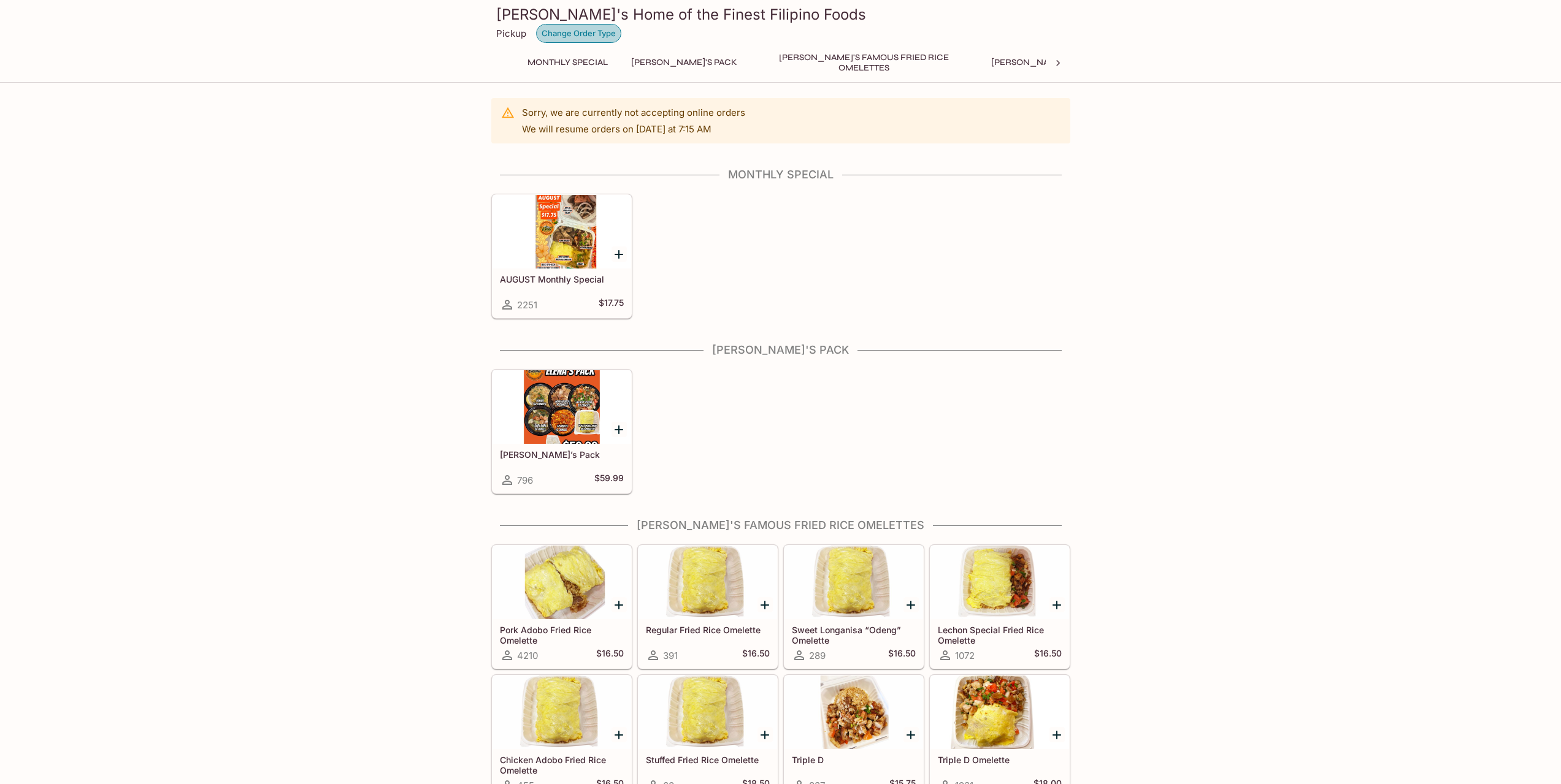
click at [571, 32] on button "Change Order Type" at bounding box center [579, 33] width 85 height 19
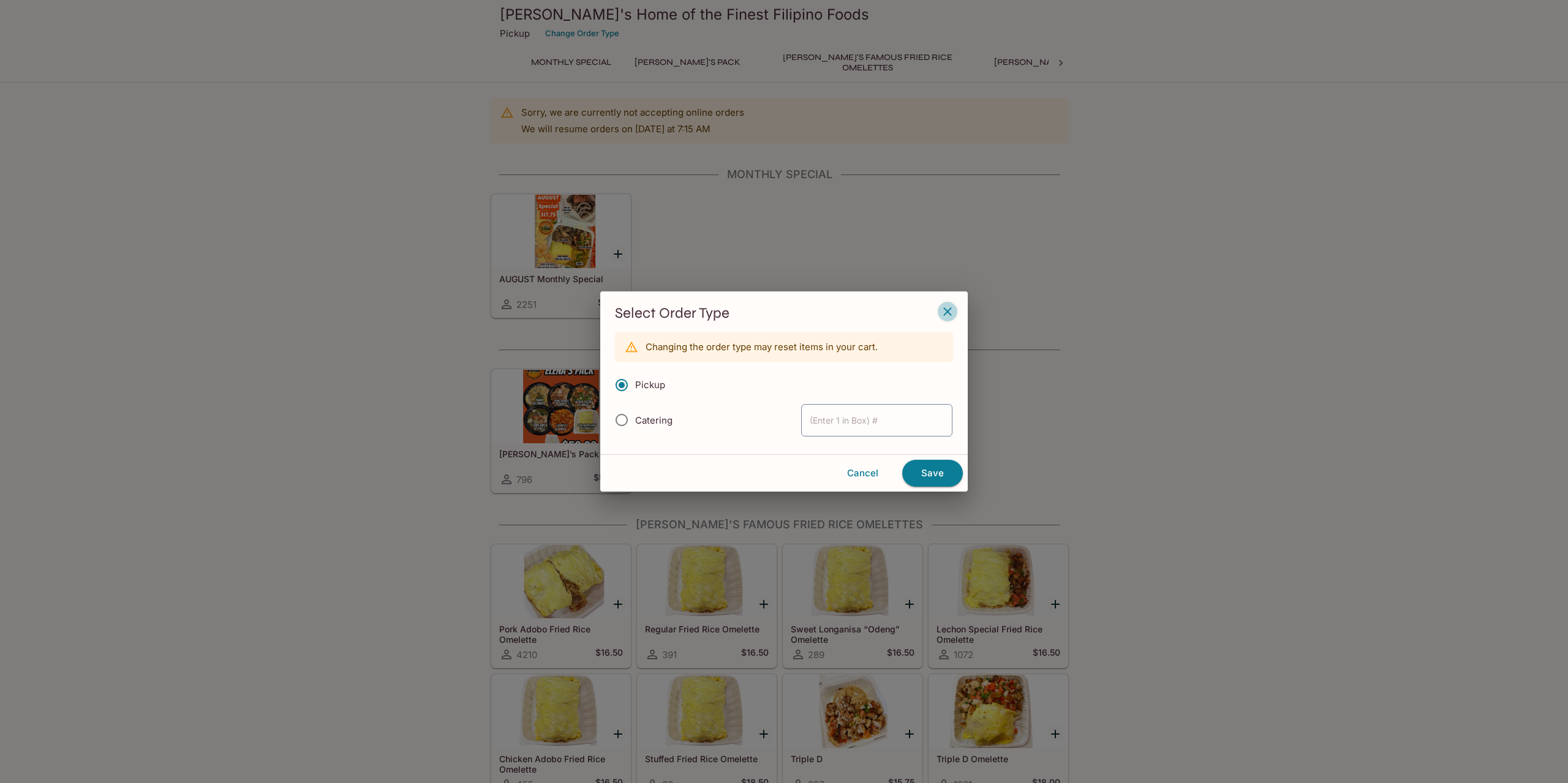
click at [951, 310] on icon "button" at bounding box center [947, 312] width 15 height 15
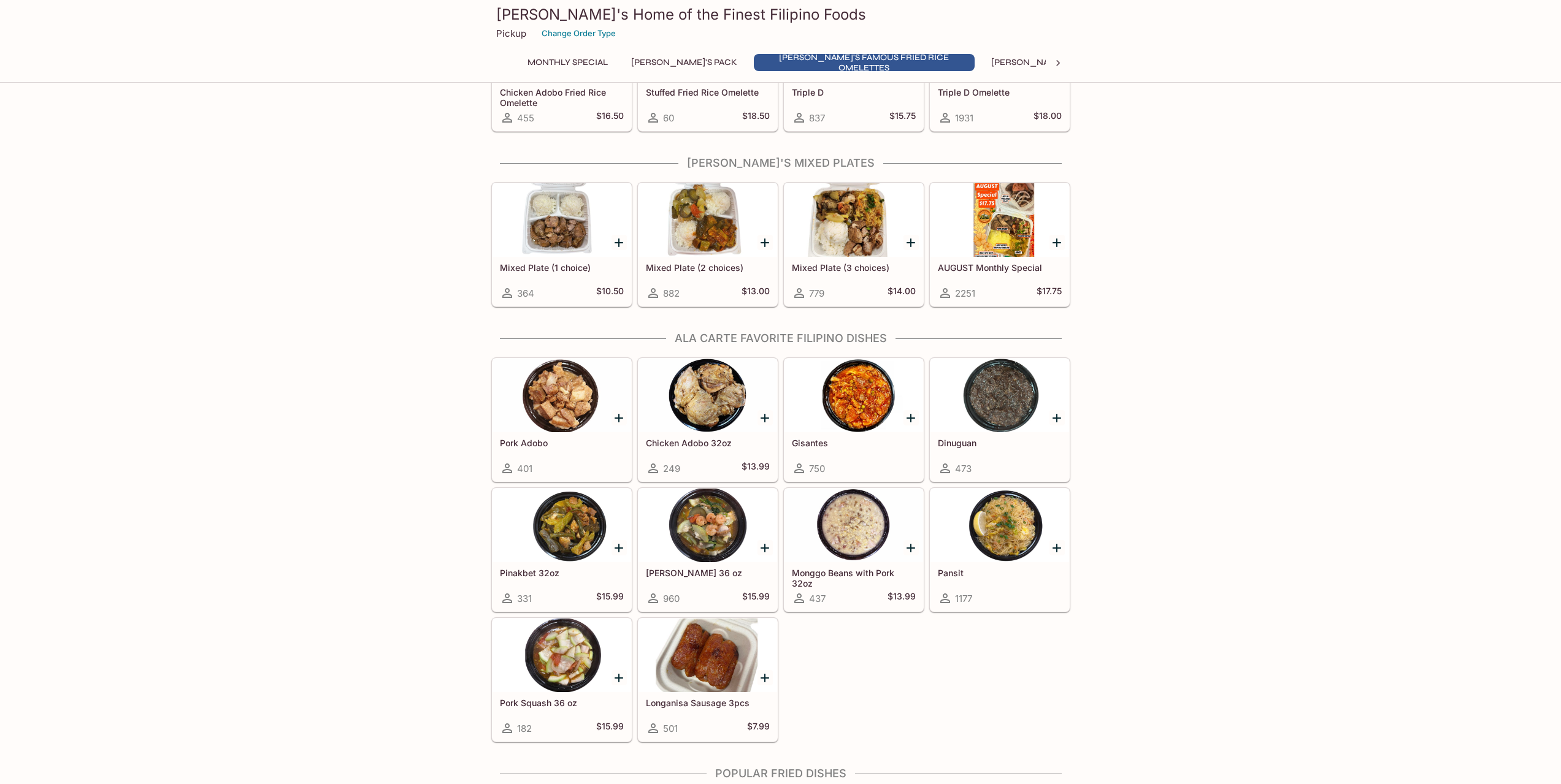
scroll to position [674, 0]
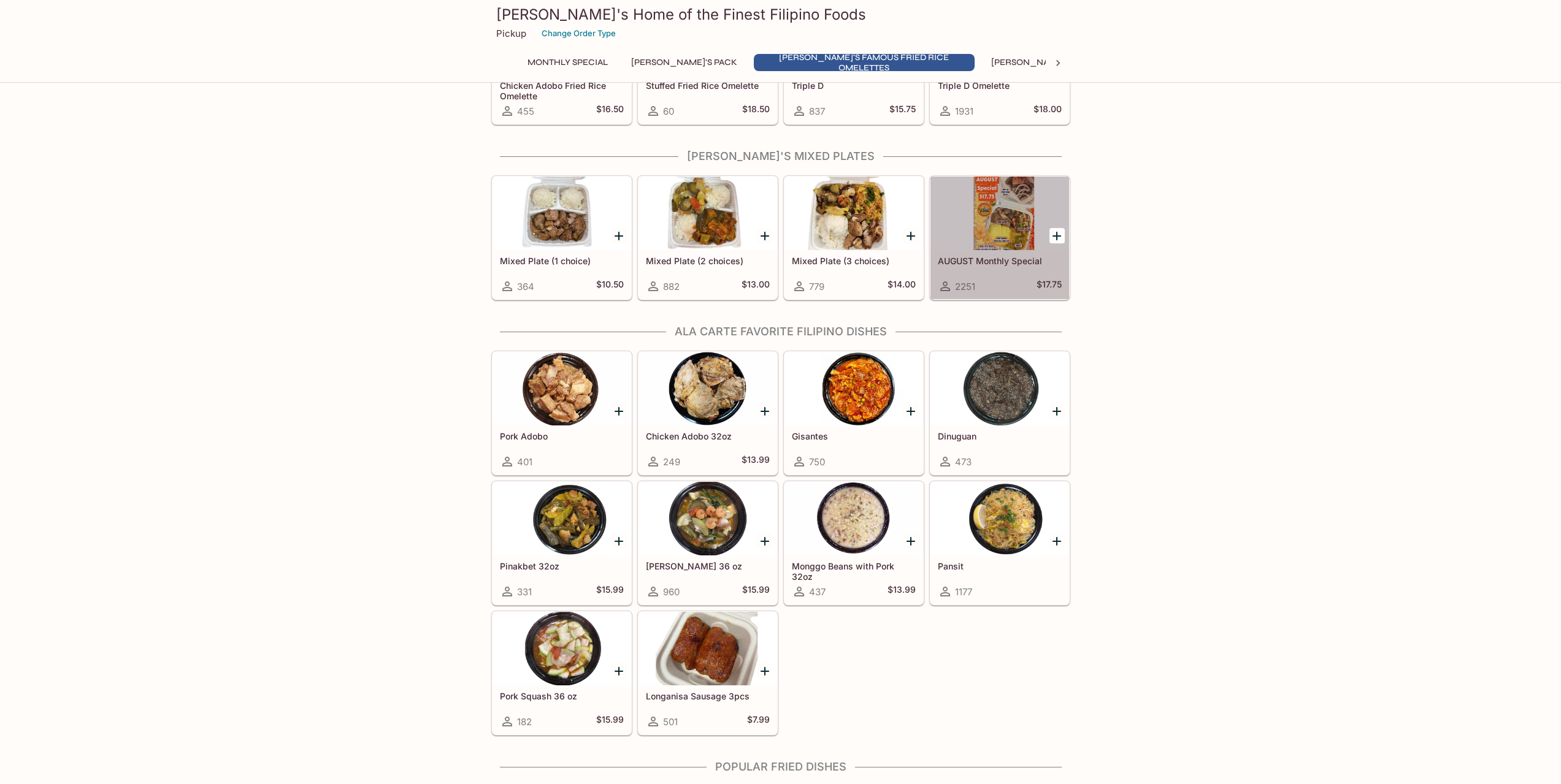
click at [990, 229] on div at bounding box center [1000, 213] width 138 height 74
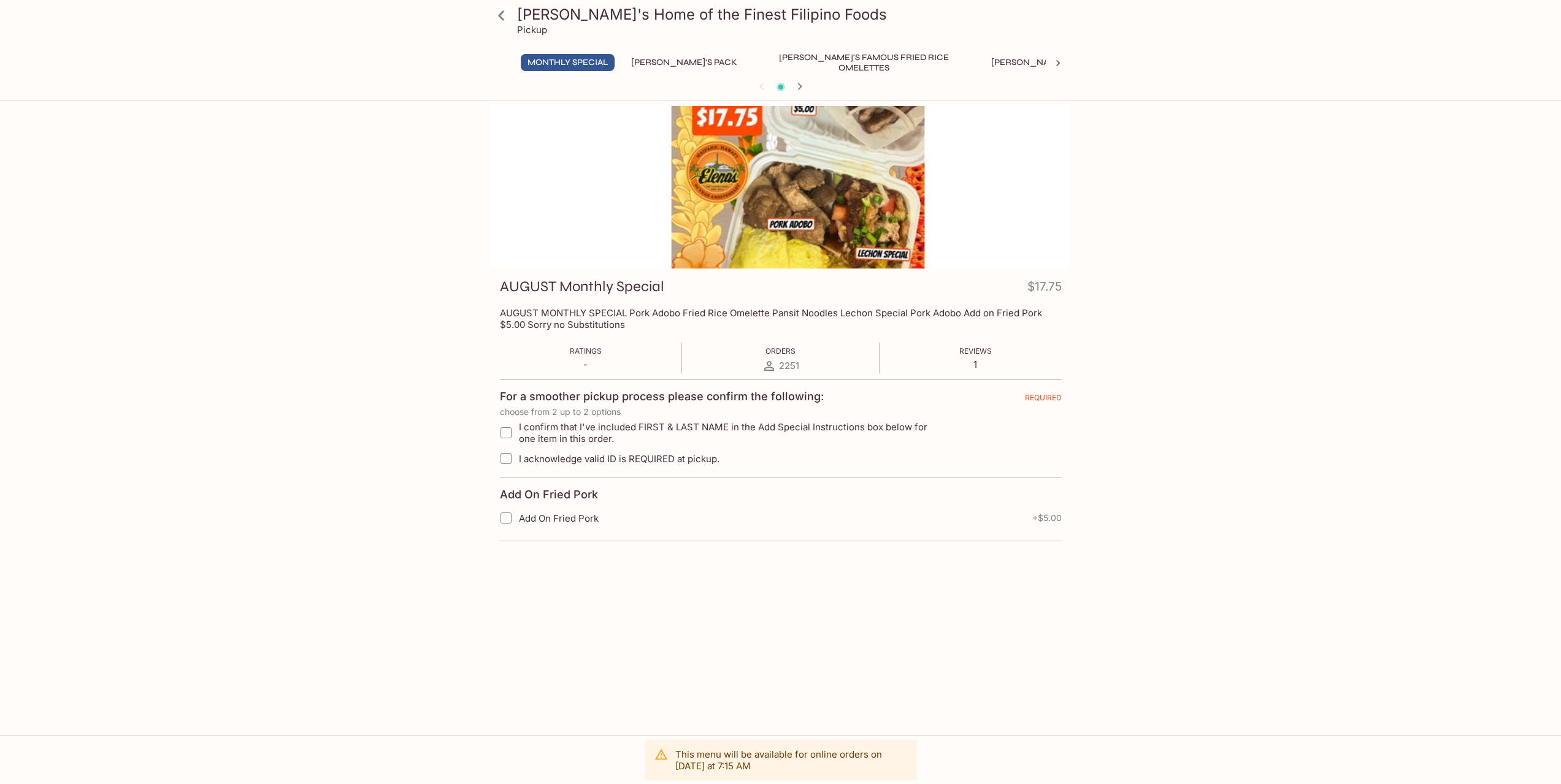
click at [336, 216] on div "Elena's Home of the Finest Filipino Foods Pickup Monthly Special Elena's Pack E…" at bounding box center [780, 498] width 1561 height 784
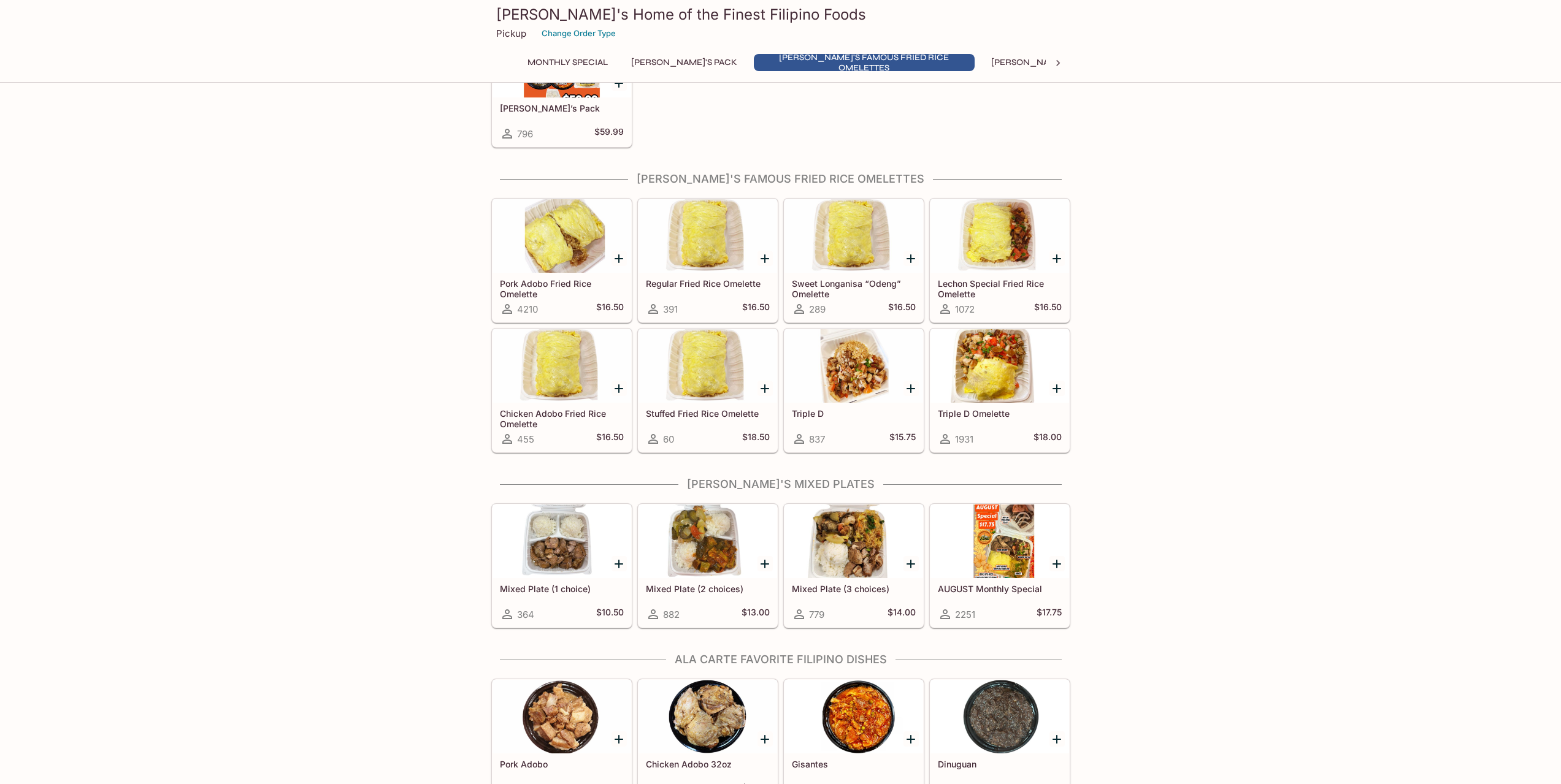
scroll to position [590, 0]
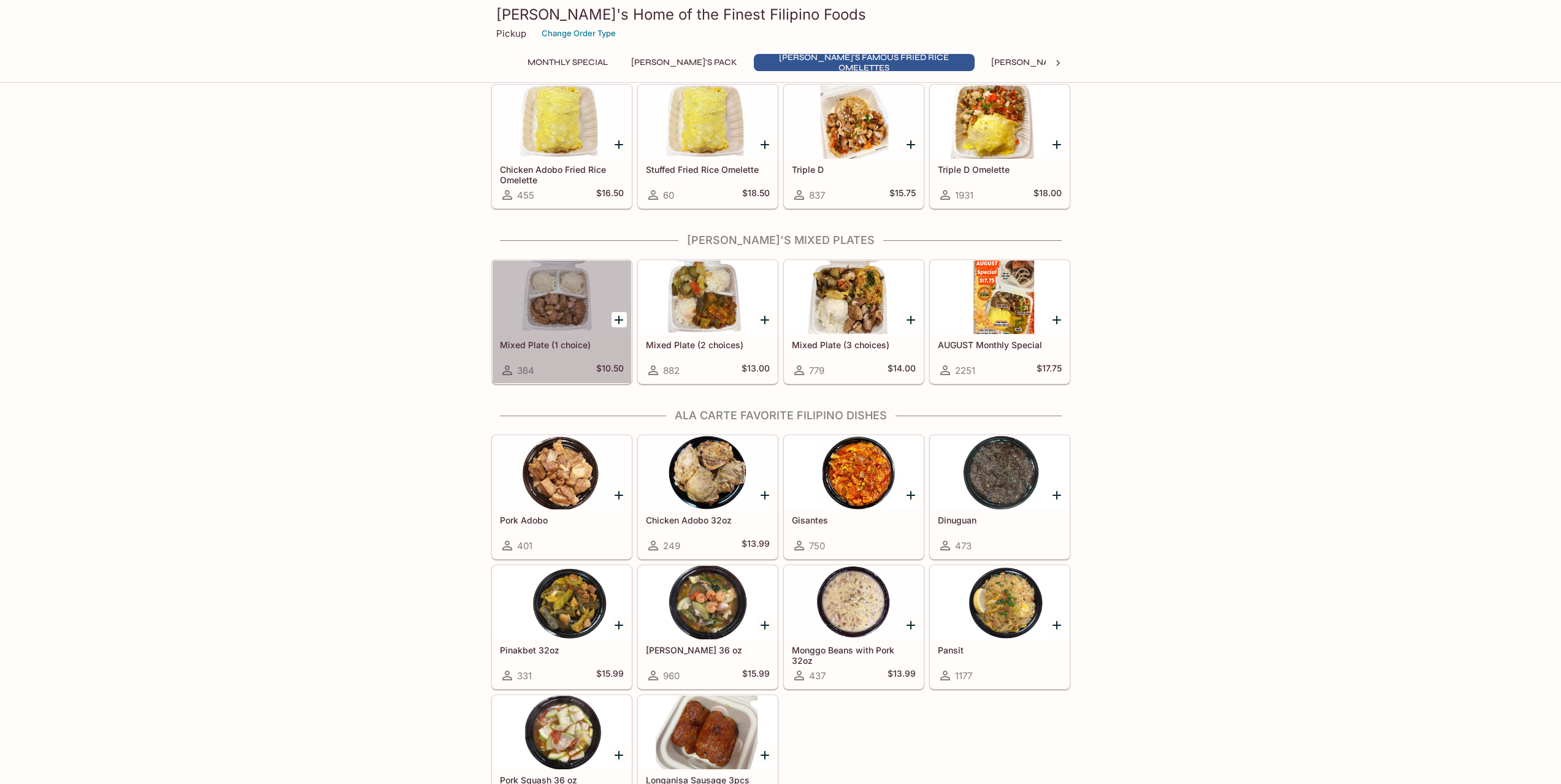
click at [540, 290] on div at bounding box center [562, 297] width 138 height 74
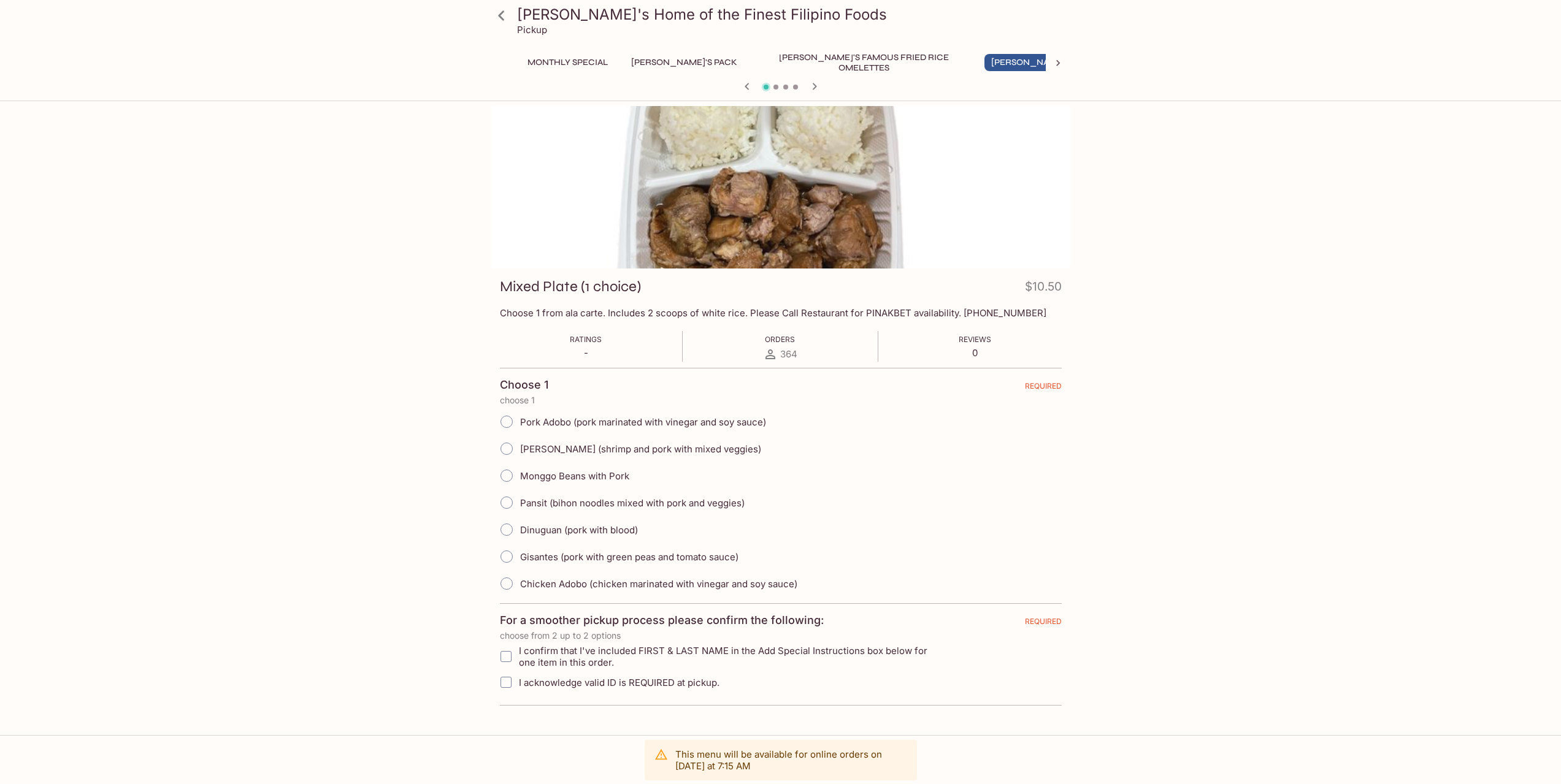
click at [506, 526] on input "Dinuguan (pork with blood)" at bounding box center [507, 529] width 26 height 26
radio input "true"
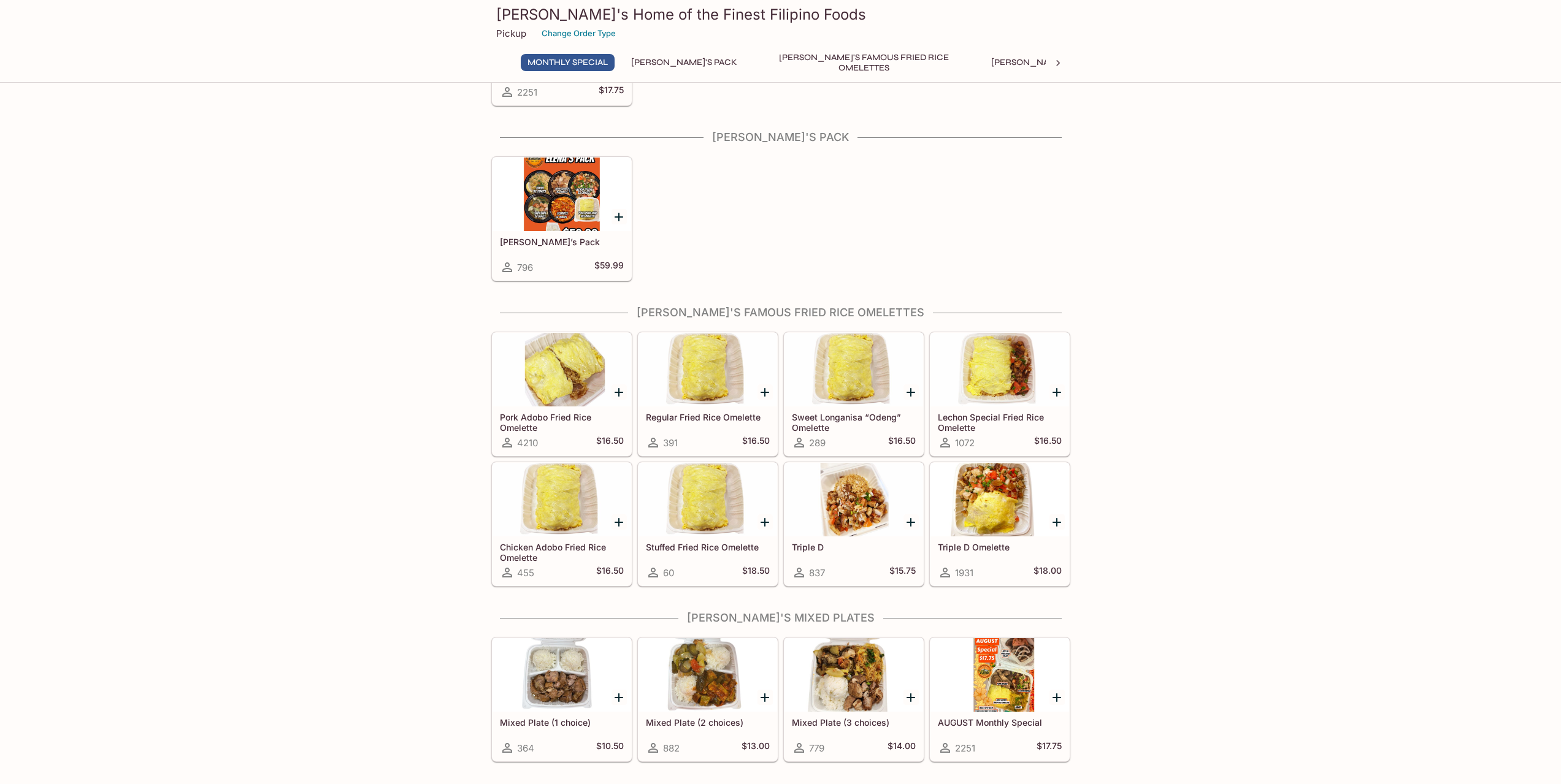
scroll to position [222, 0]
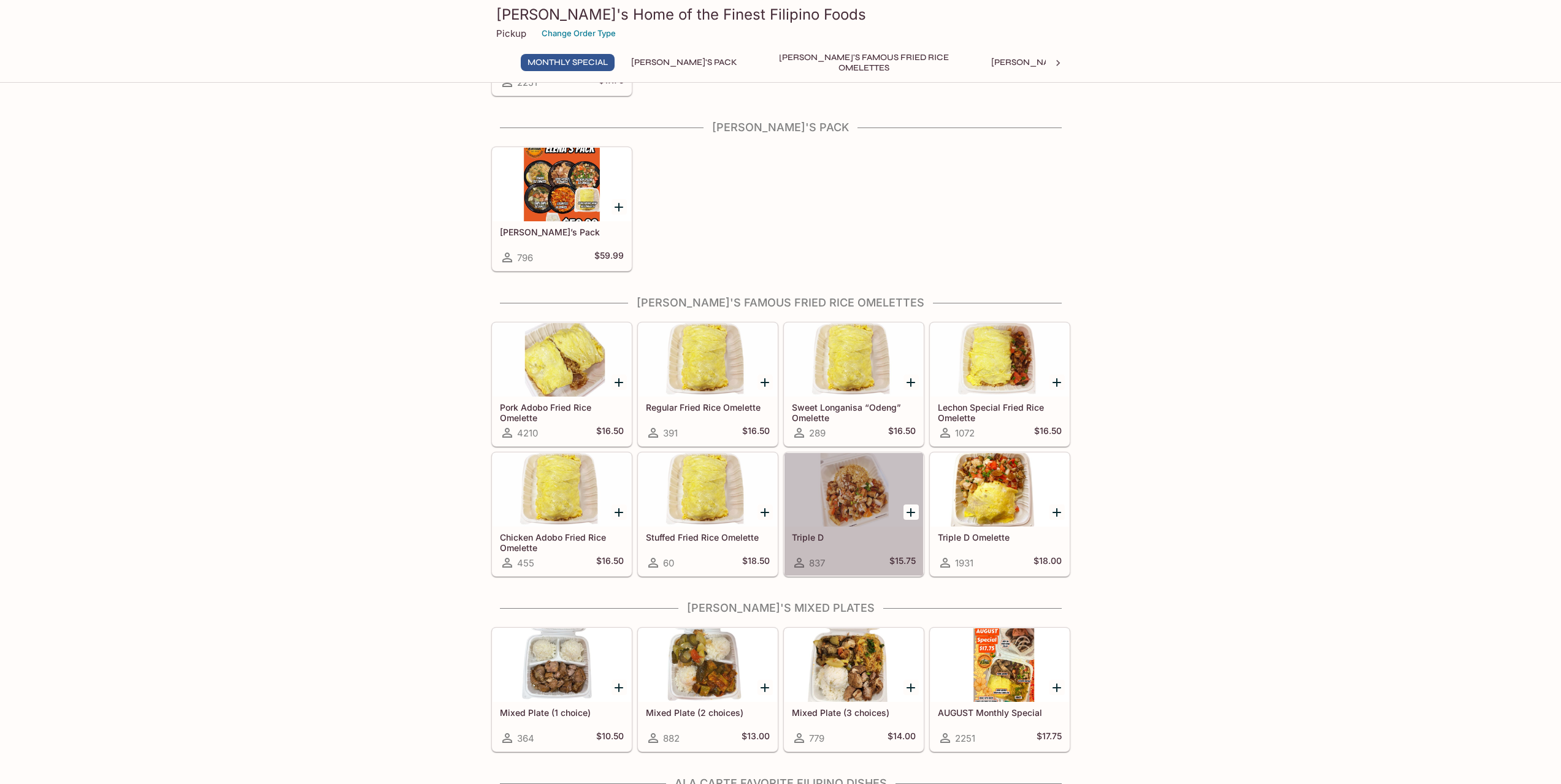
click at [861, 495] on div at bounding box center [854, 490] width 138 height 74
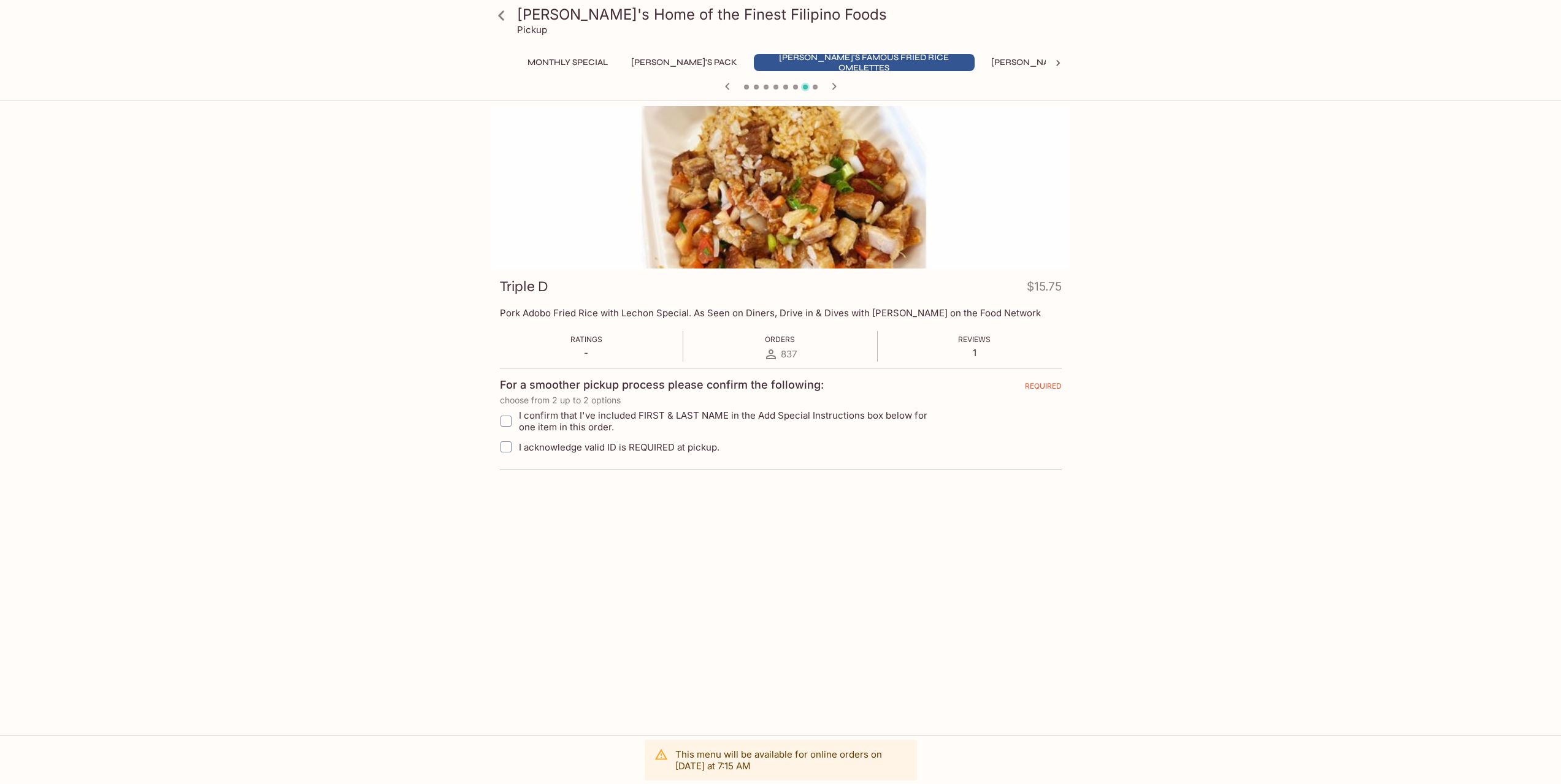
drag, startPoint x: 708, startPoint y: 433, endPoint x: 770, endPoint y: 449, distance: 64.0
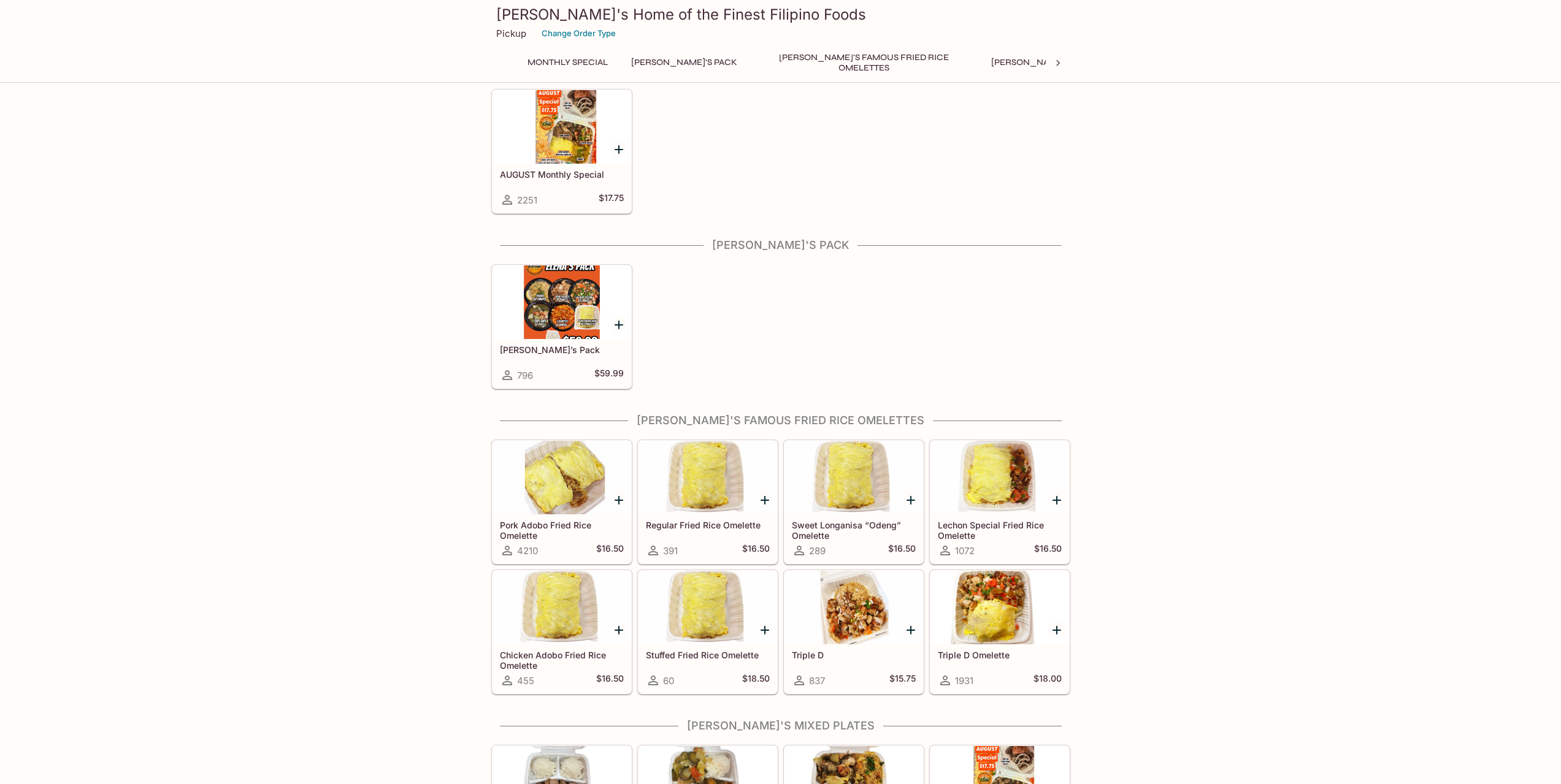
scroll to position [100, 0]
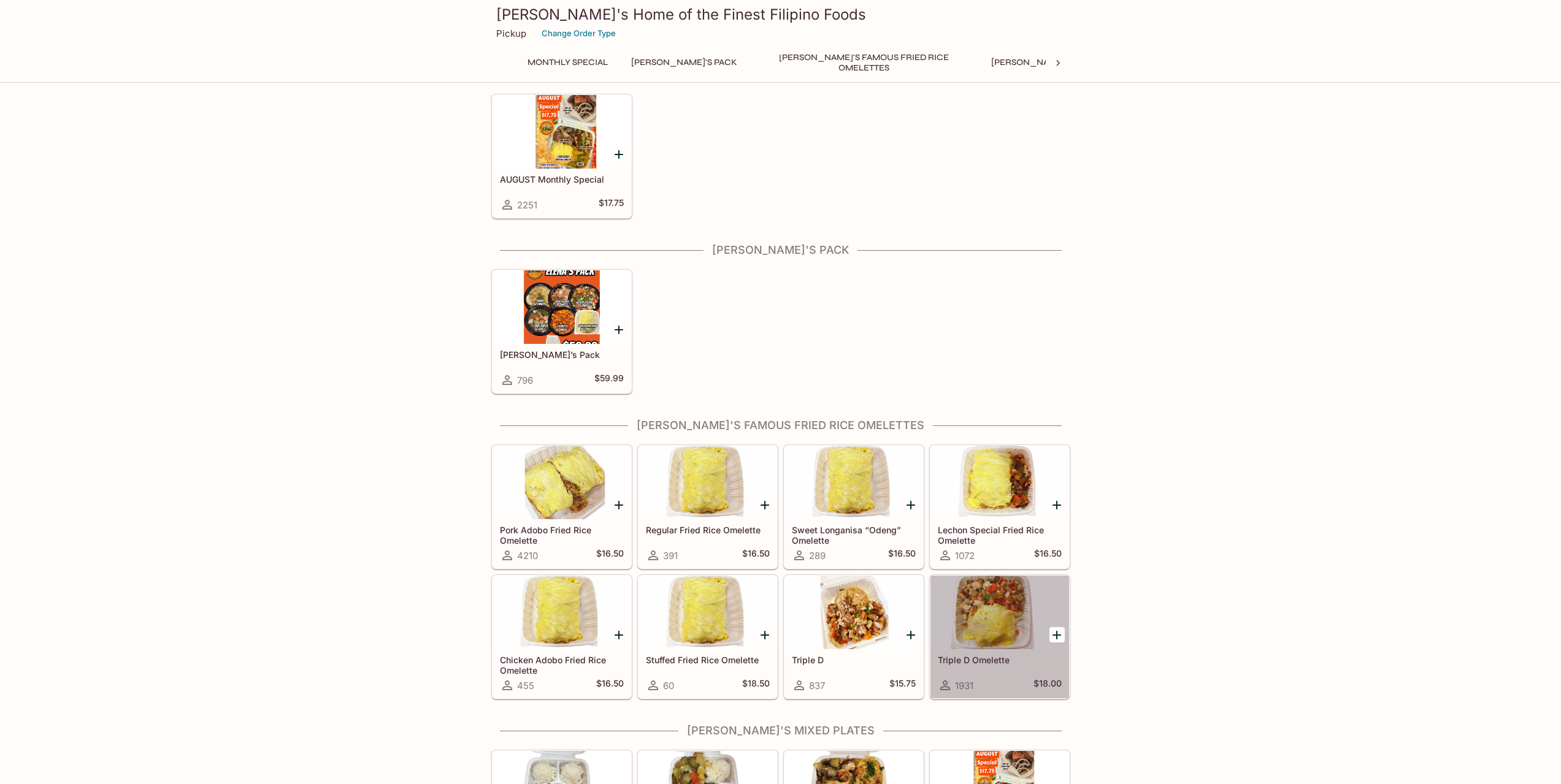
click at [980, 616] on div at bounding box center [1000, 612] width 138 height 74
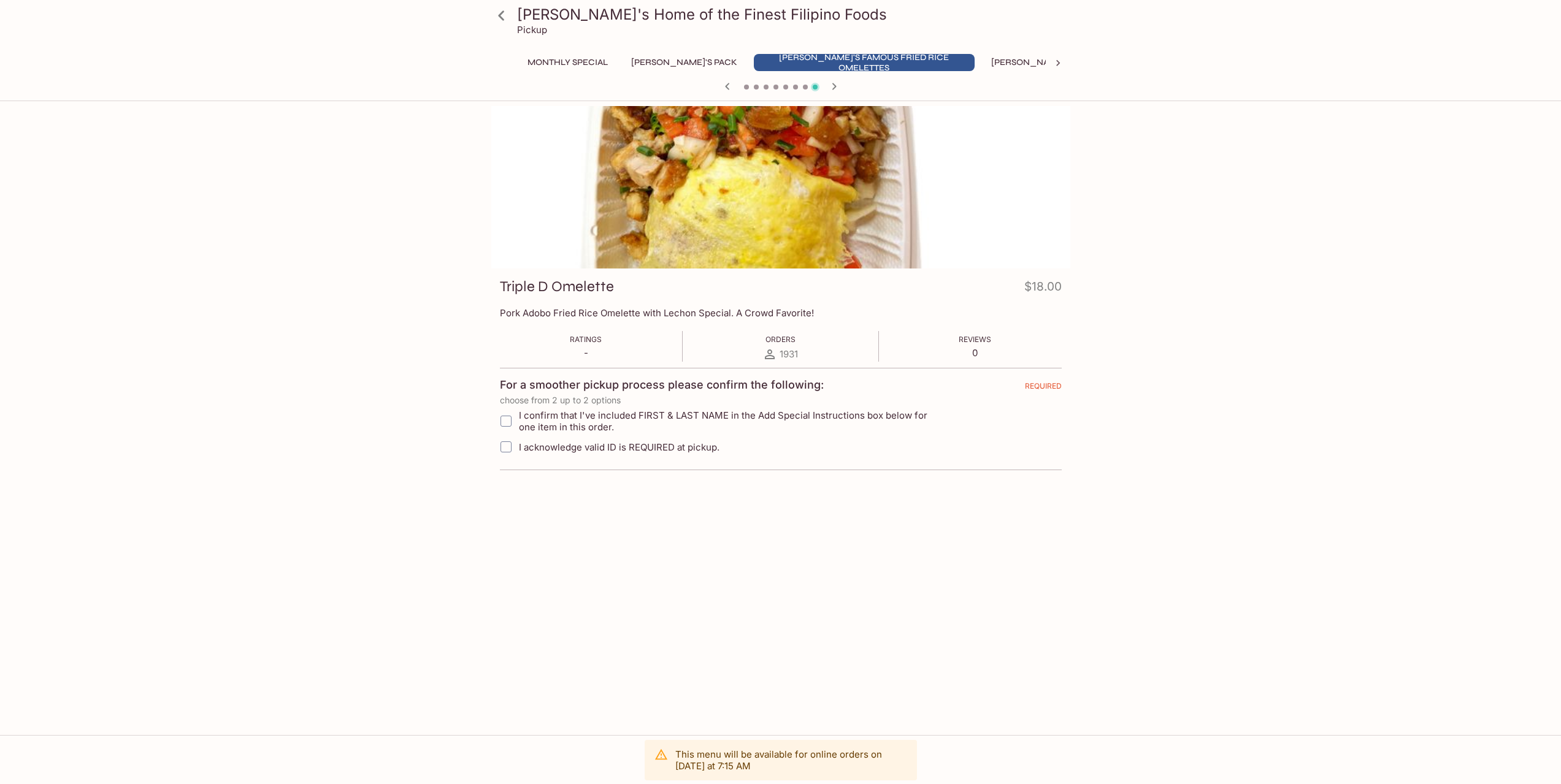
drag, startPoint x: 379, startPoint y: 358, endPoint x: 392, endPoint y: 361, distance: 13.3
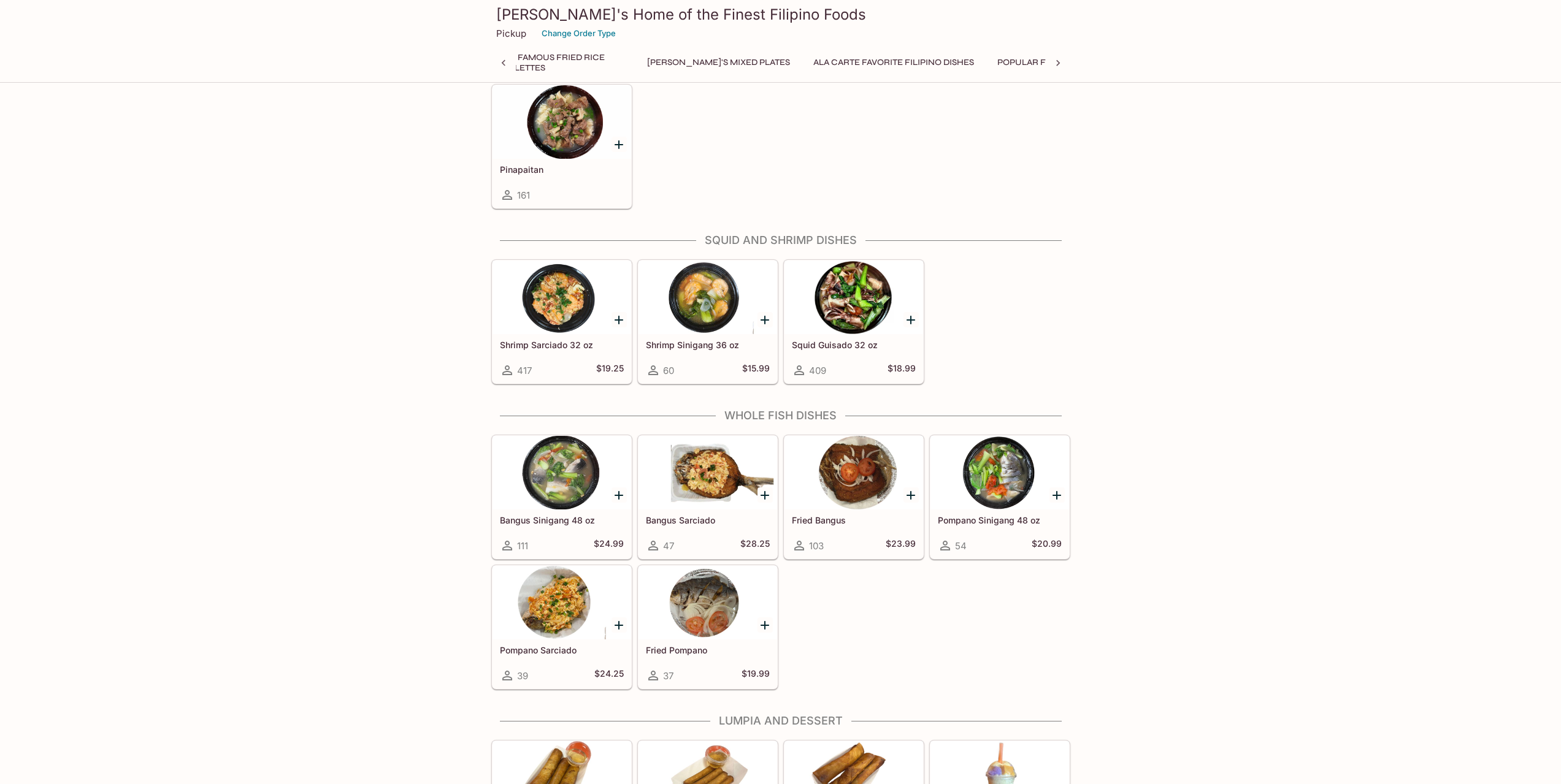
scroll to position [0, 391]
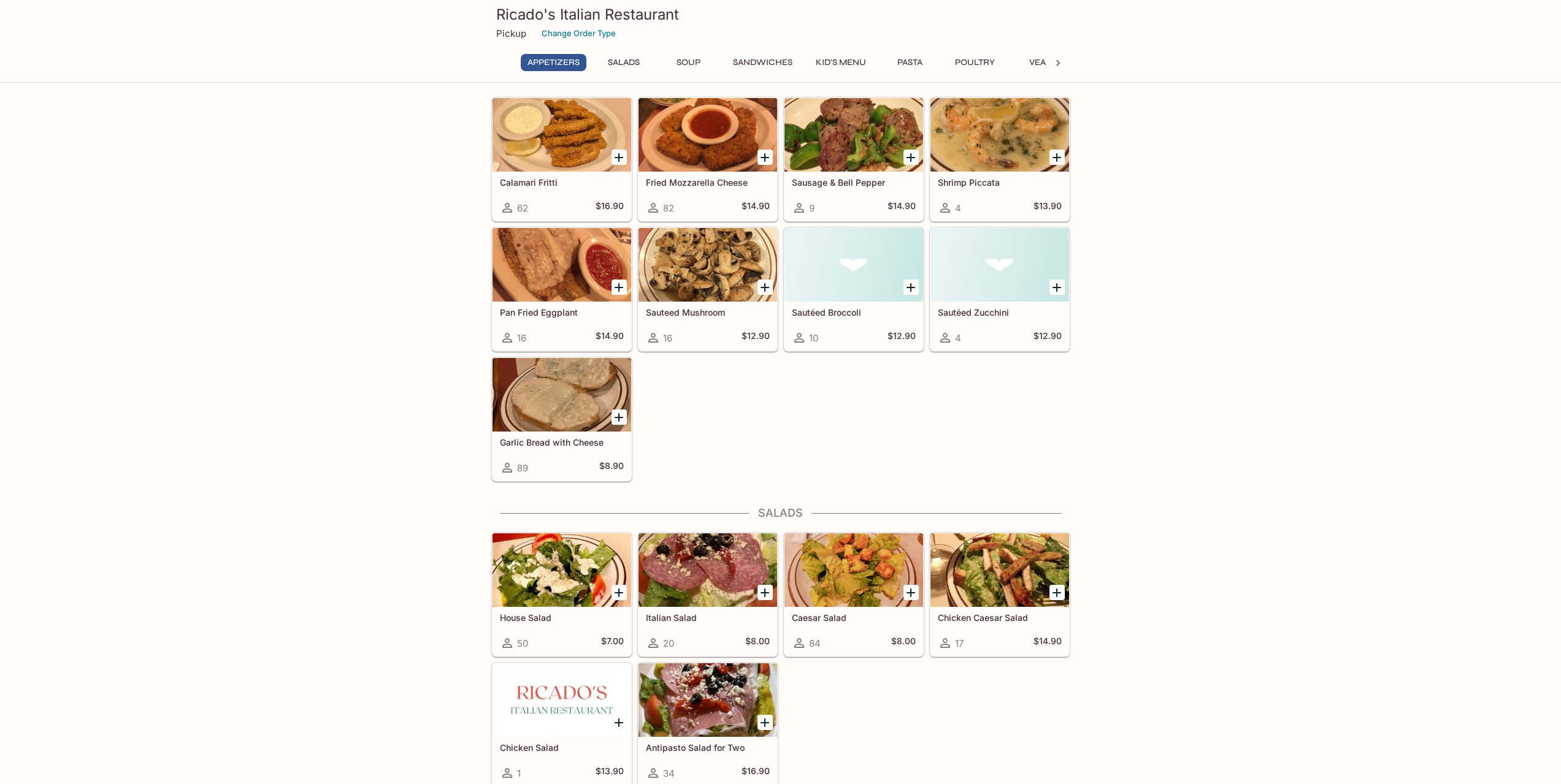
scroll to position [368, 0]
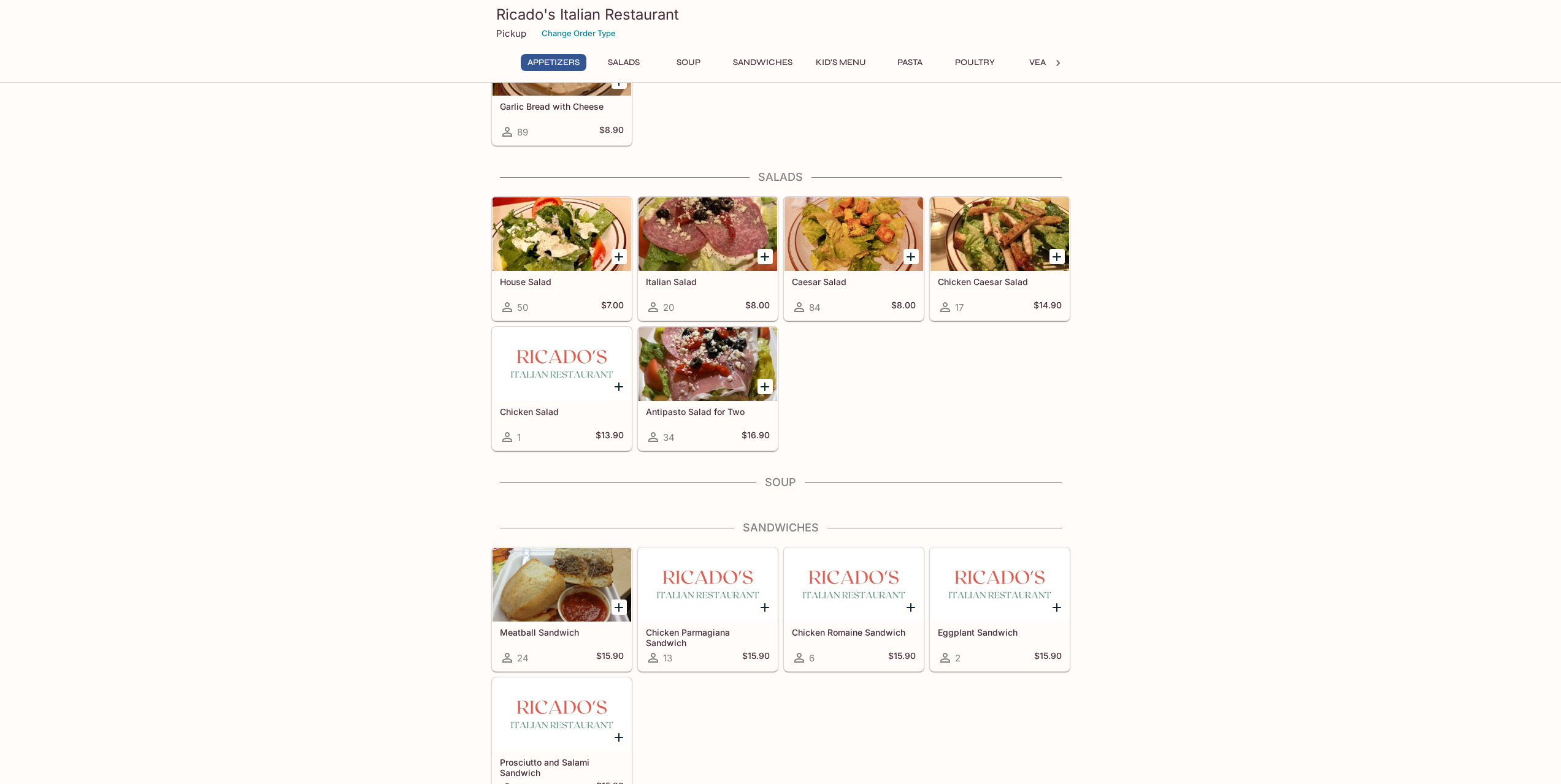
click at [767, 387] on icon "Add Antipasto Salad for Two" at bounding box center [765, 386] width 15 height 15
click at [768, 387] on button "1" at bounding box center [766, 387] width 16 height 16
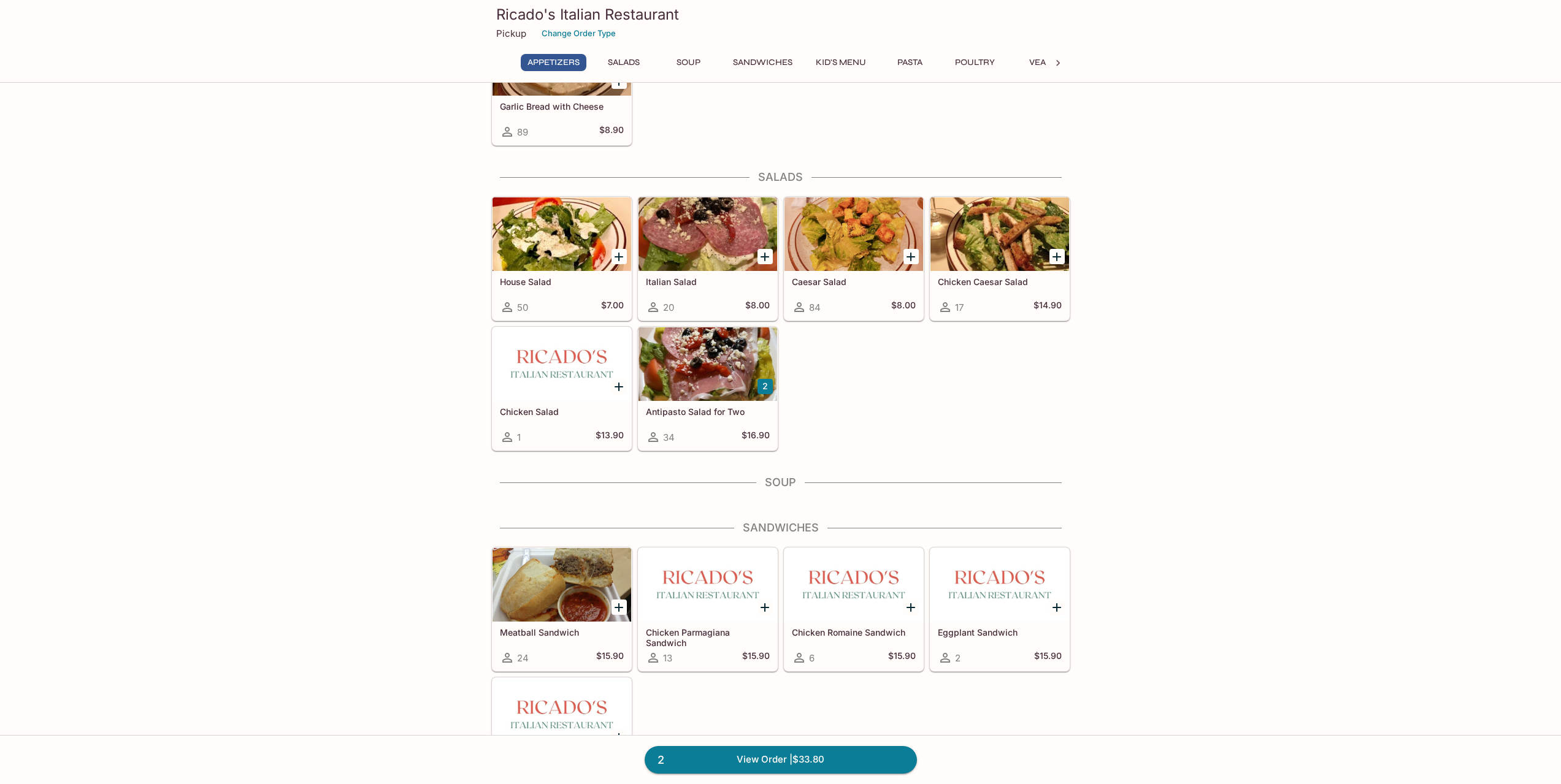
click at [738, 373] on div at bounding box center [707, 364] width 138 height 74
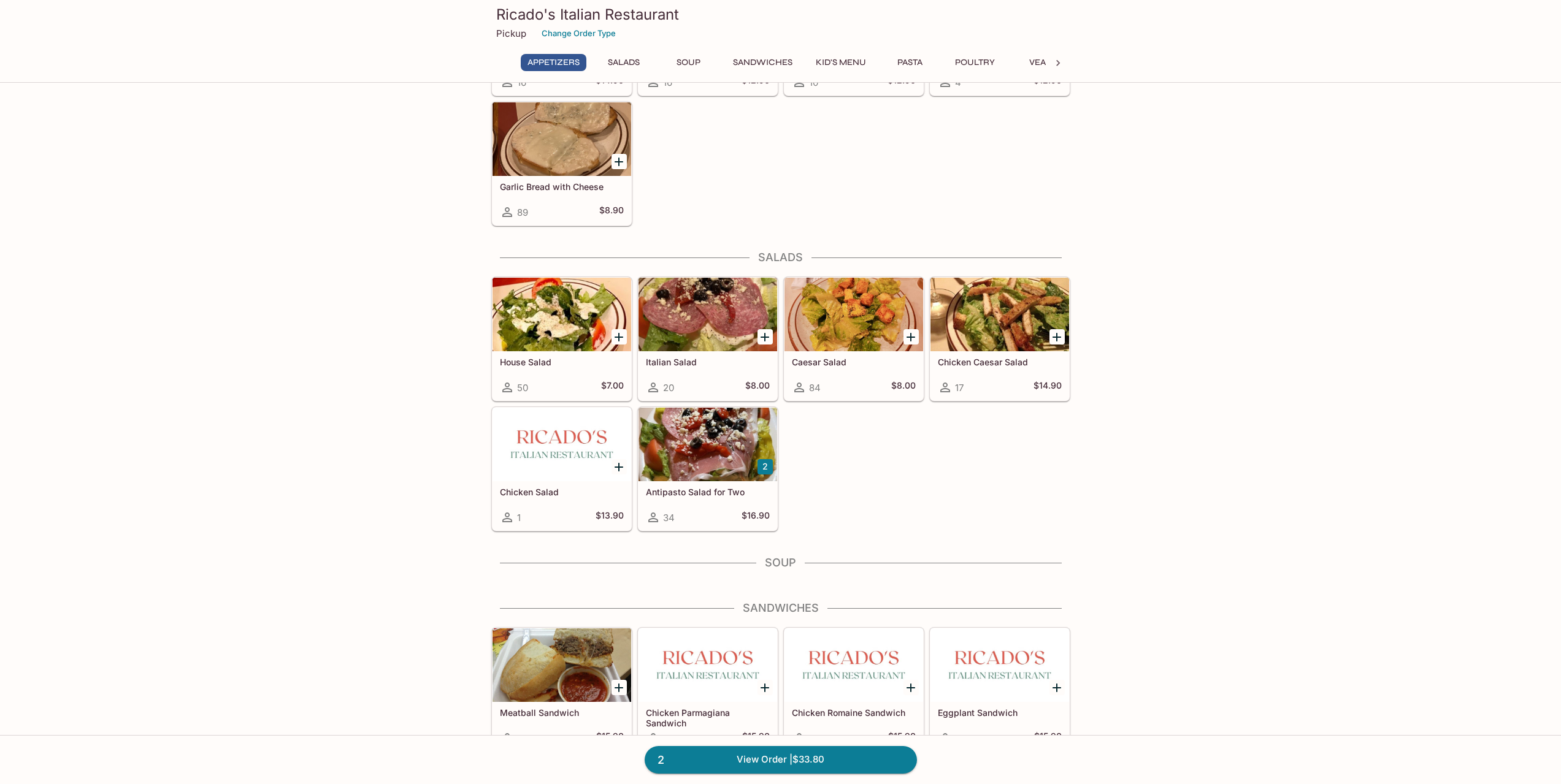
scroll to position [412, 0]
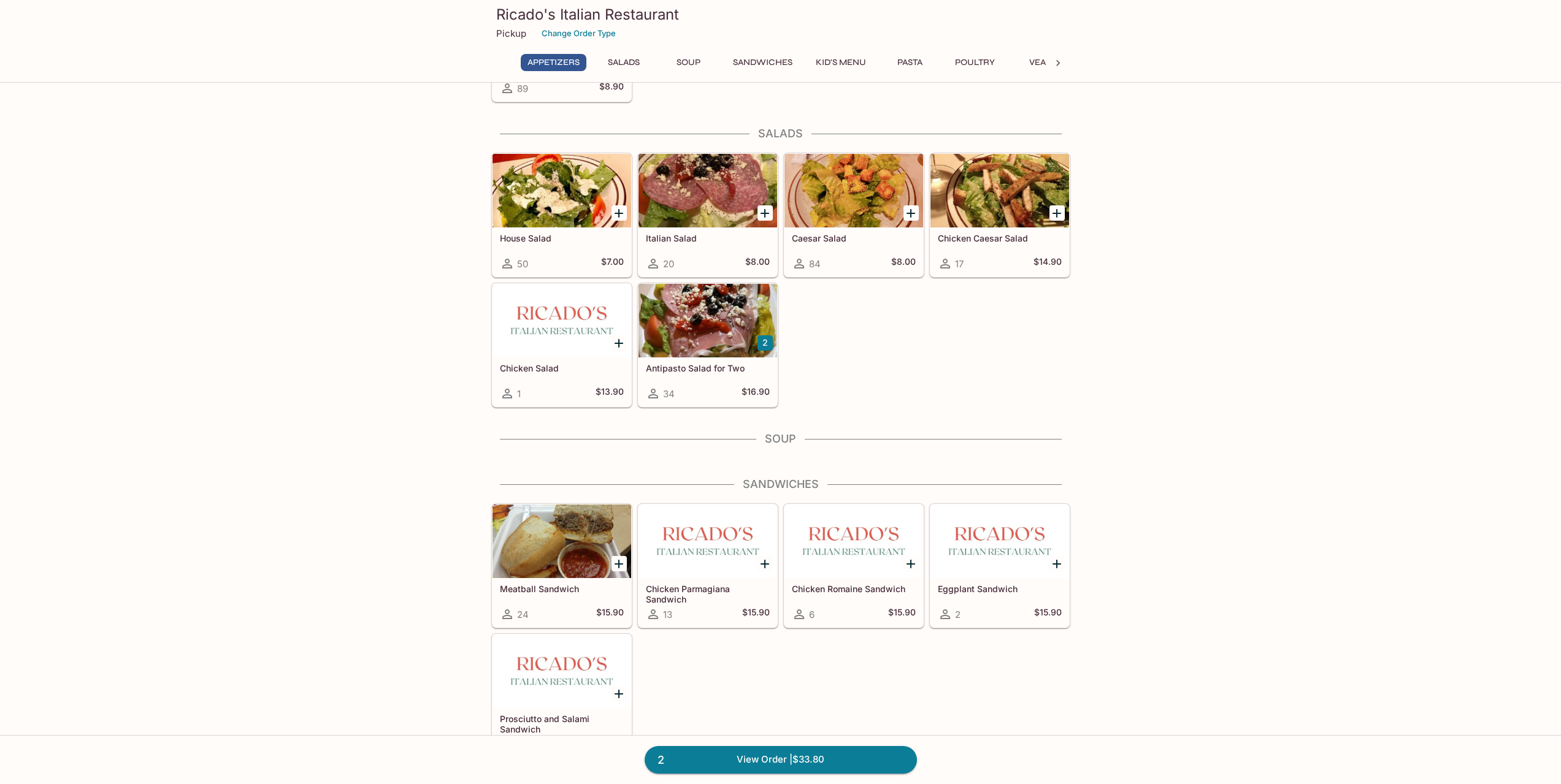
click at [737, 328] on div at bounding box center [707, 321] width 138 height 74
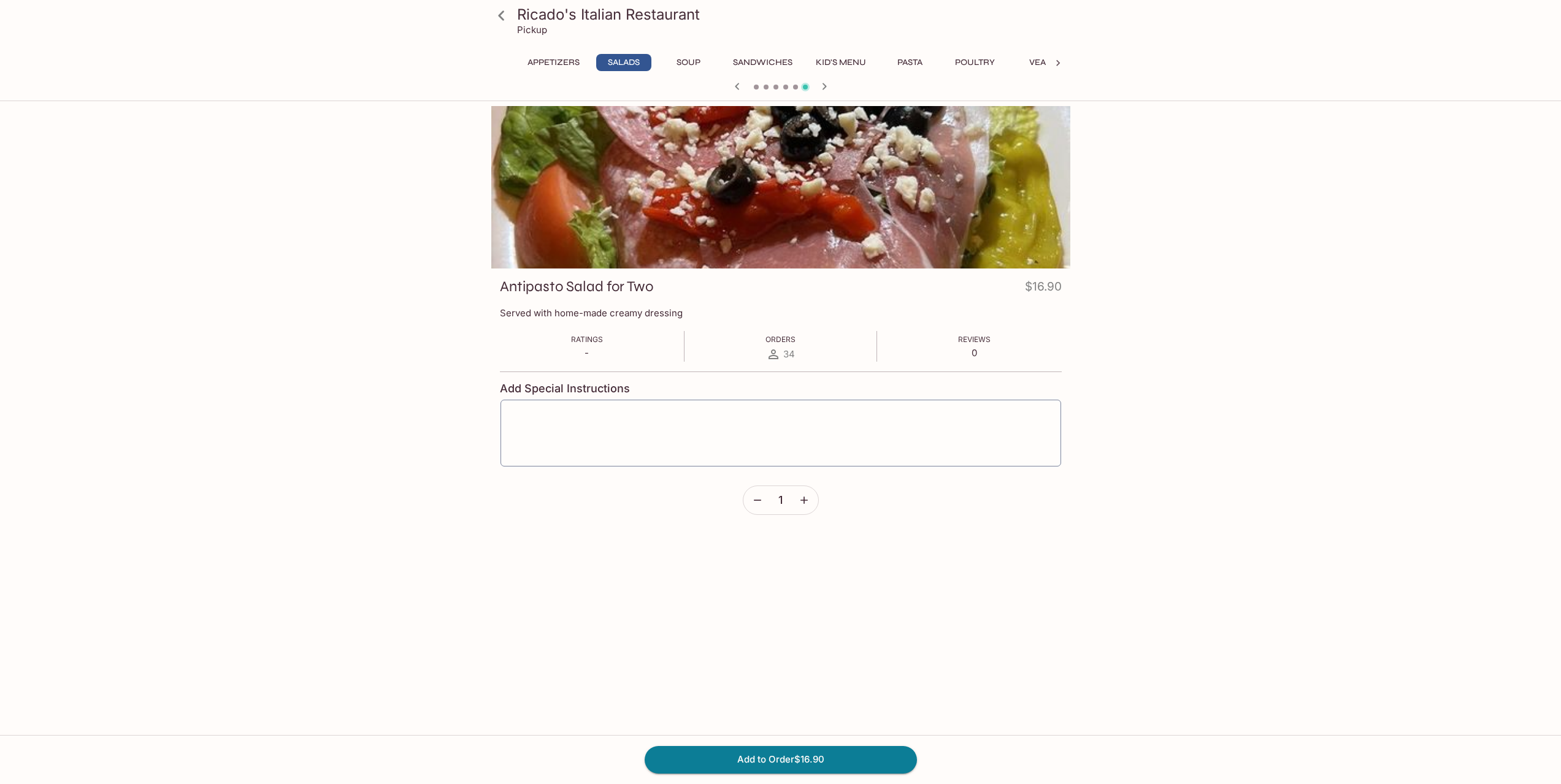
click at [297, 368] on div "Ricado's Italian Restaurant Pickup Appetizers Salads Soup Sandwiches Kid's Menu…" at bounding box center [780, 498] width 1561 height 784
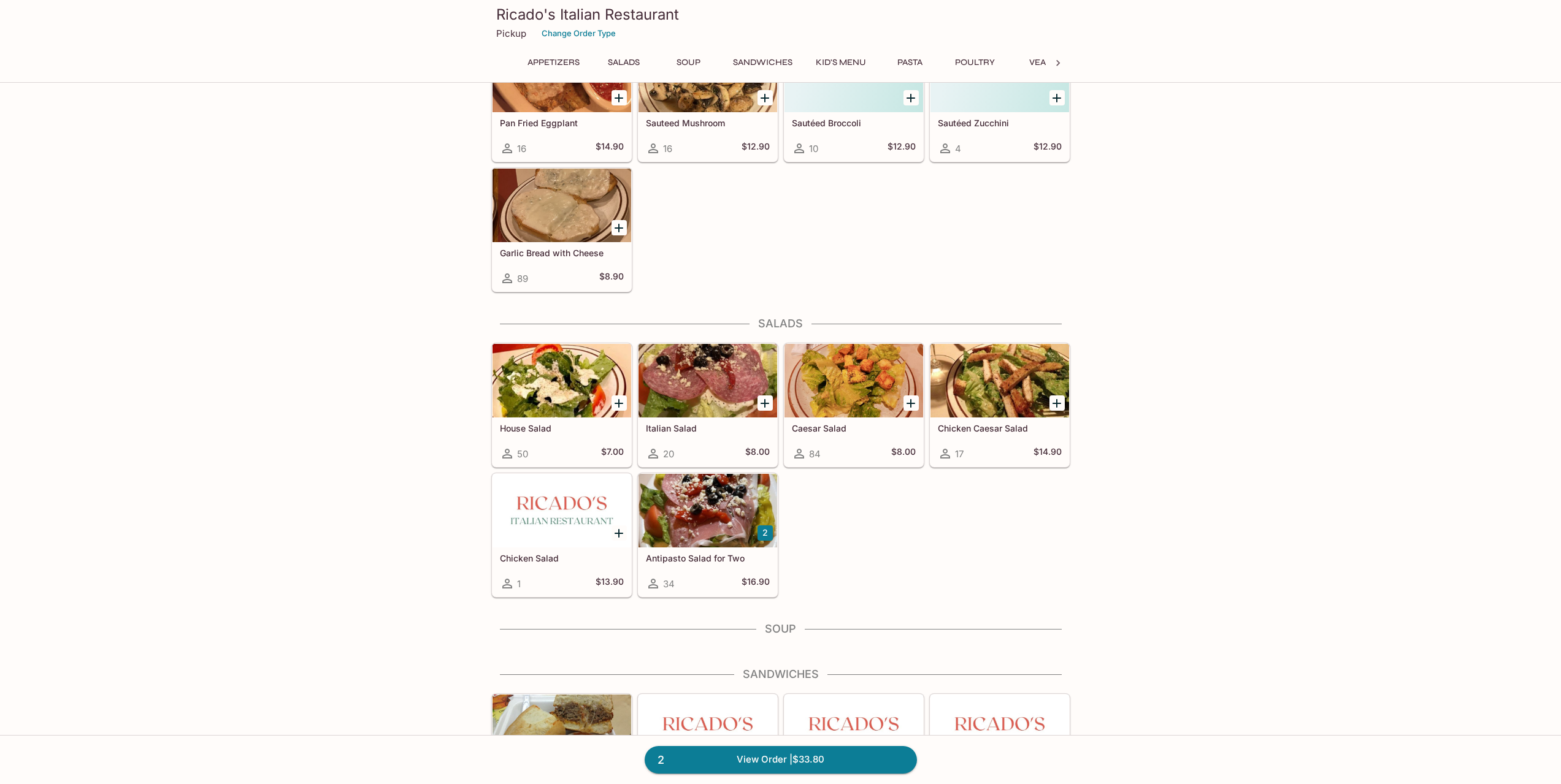
scroll to position [227, 0]
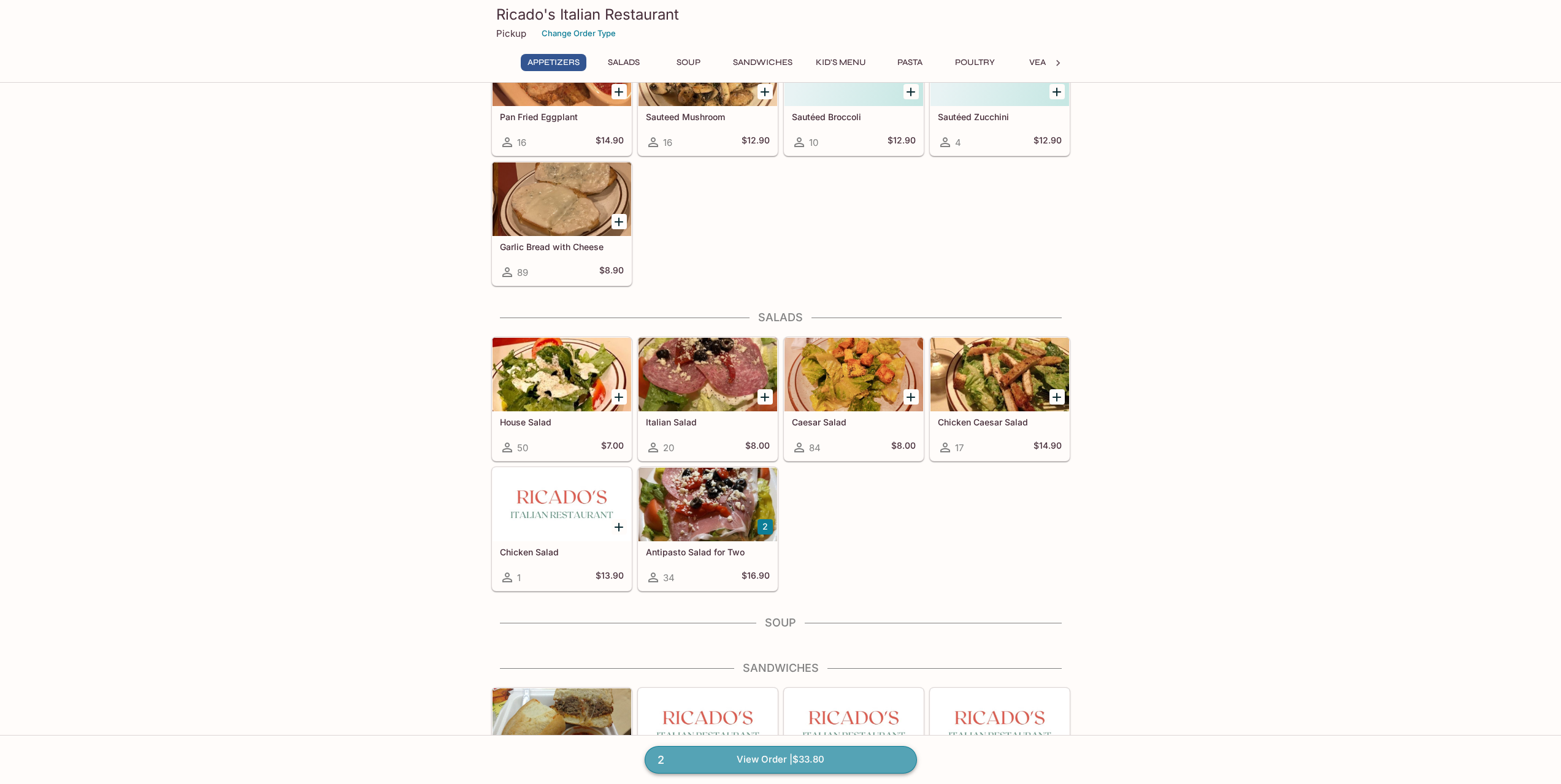
click at [735, 756] on link "2 View Order | $33.80" at bounding box center [781, 759] width 273 height 27
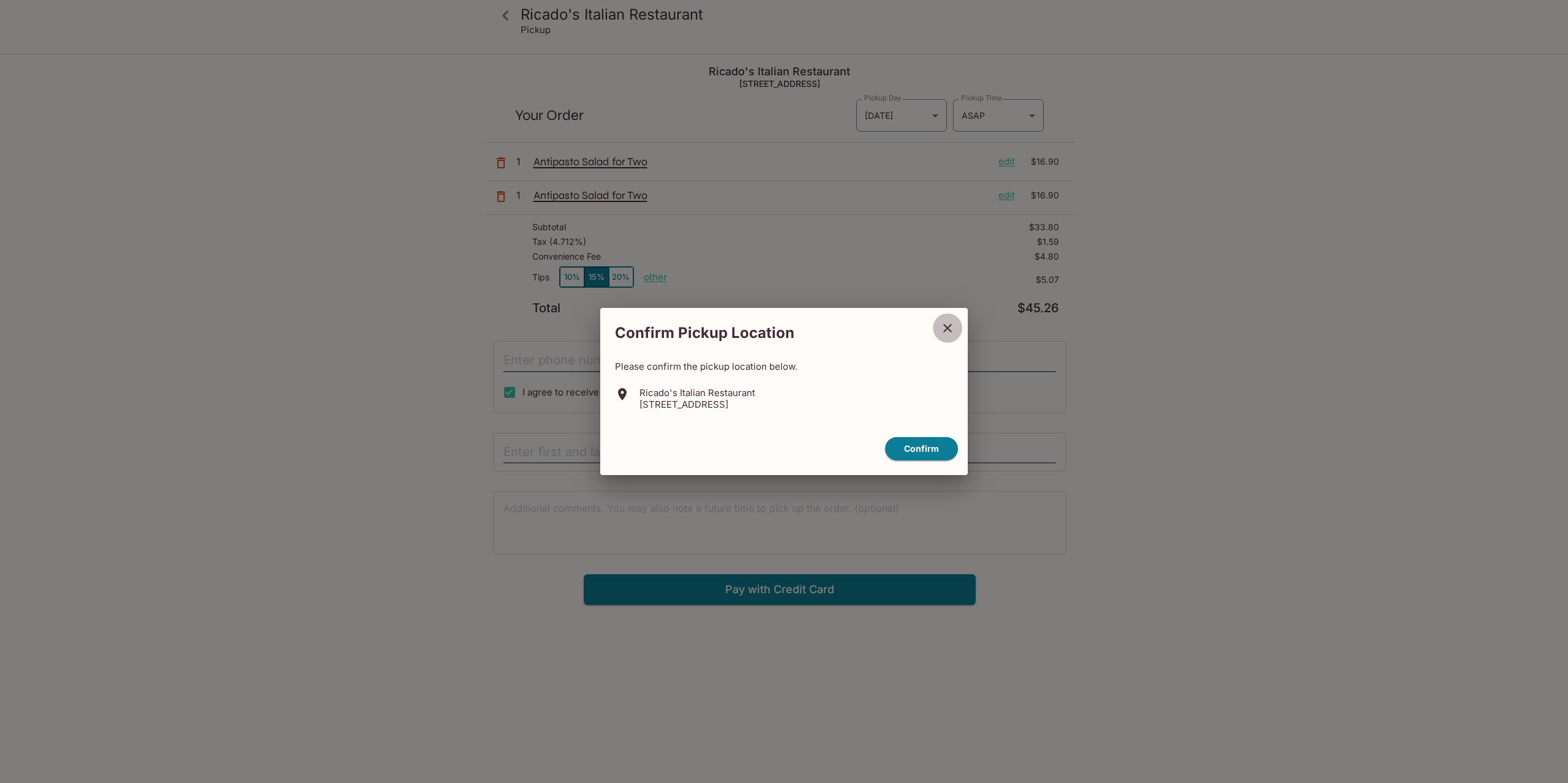
click at [950, 330] on icon "close" at bounding box center [947, 328] width 9 height 9
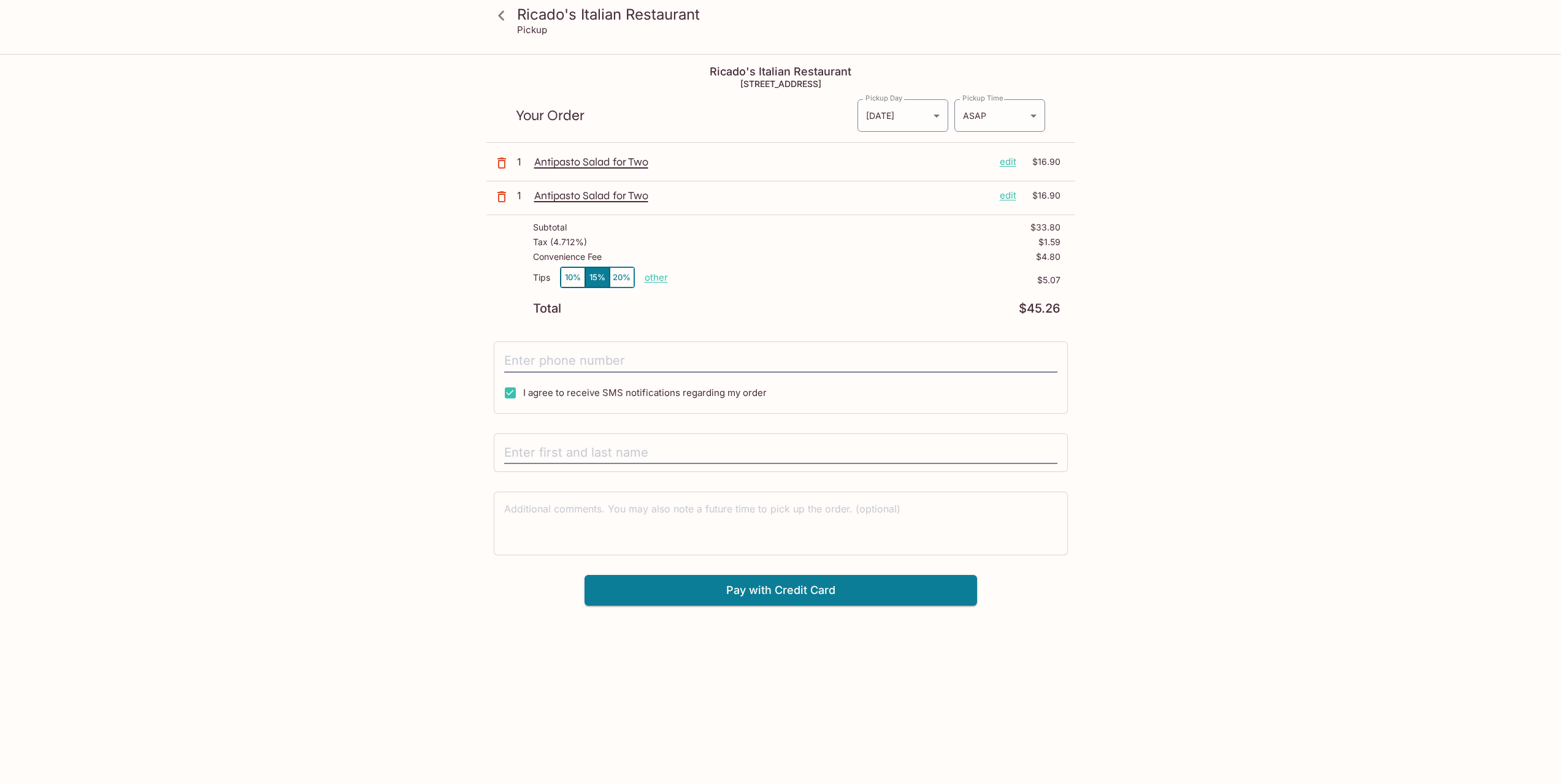
click at [1005, 195] on p "edit" at bounding box center [1008, 196] width 17 height 14
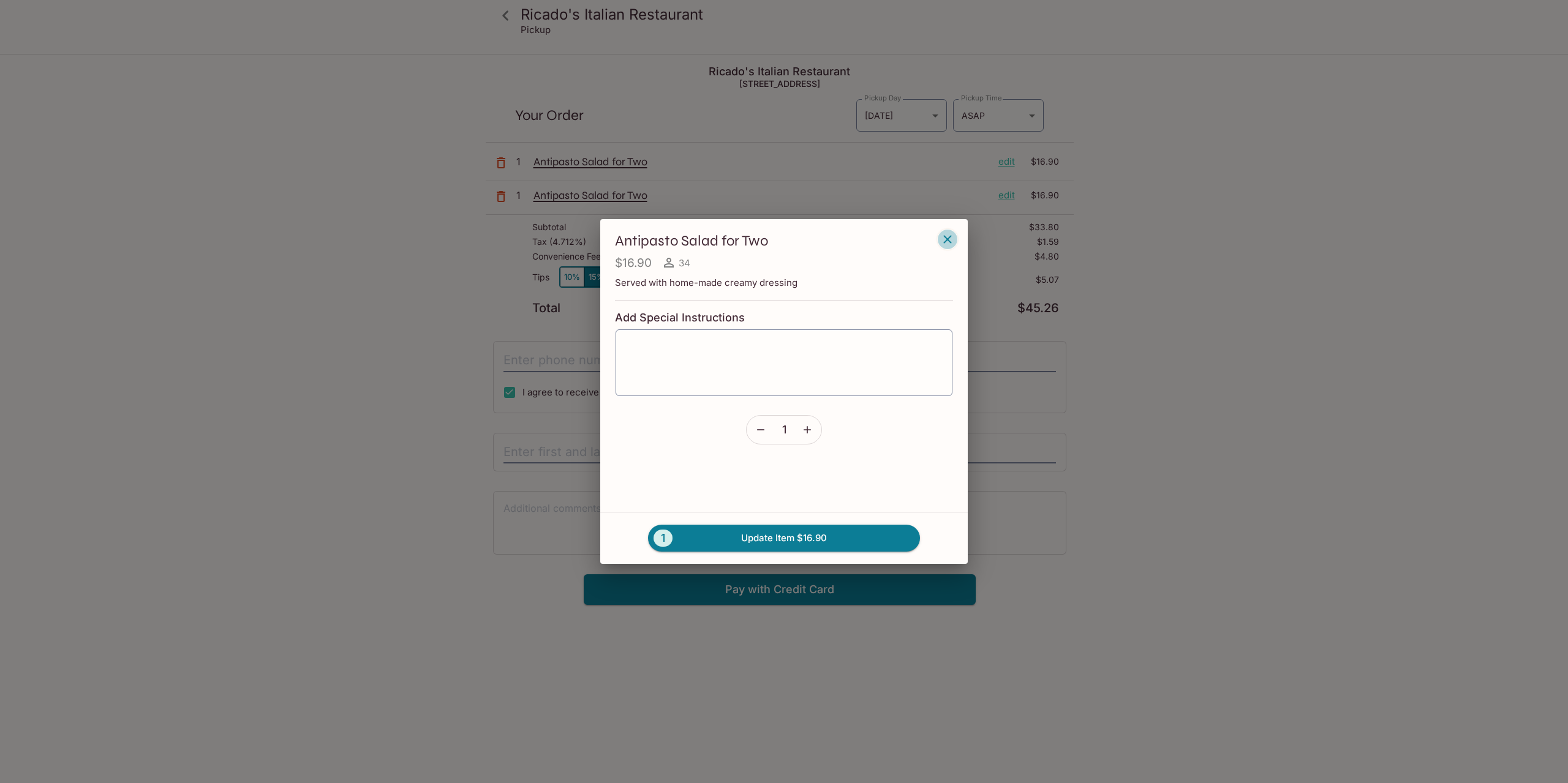
click at [945, 242] on icon "button" at bounding box center [947, 239] width 8 height 8
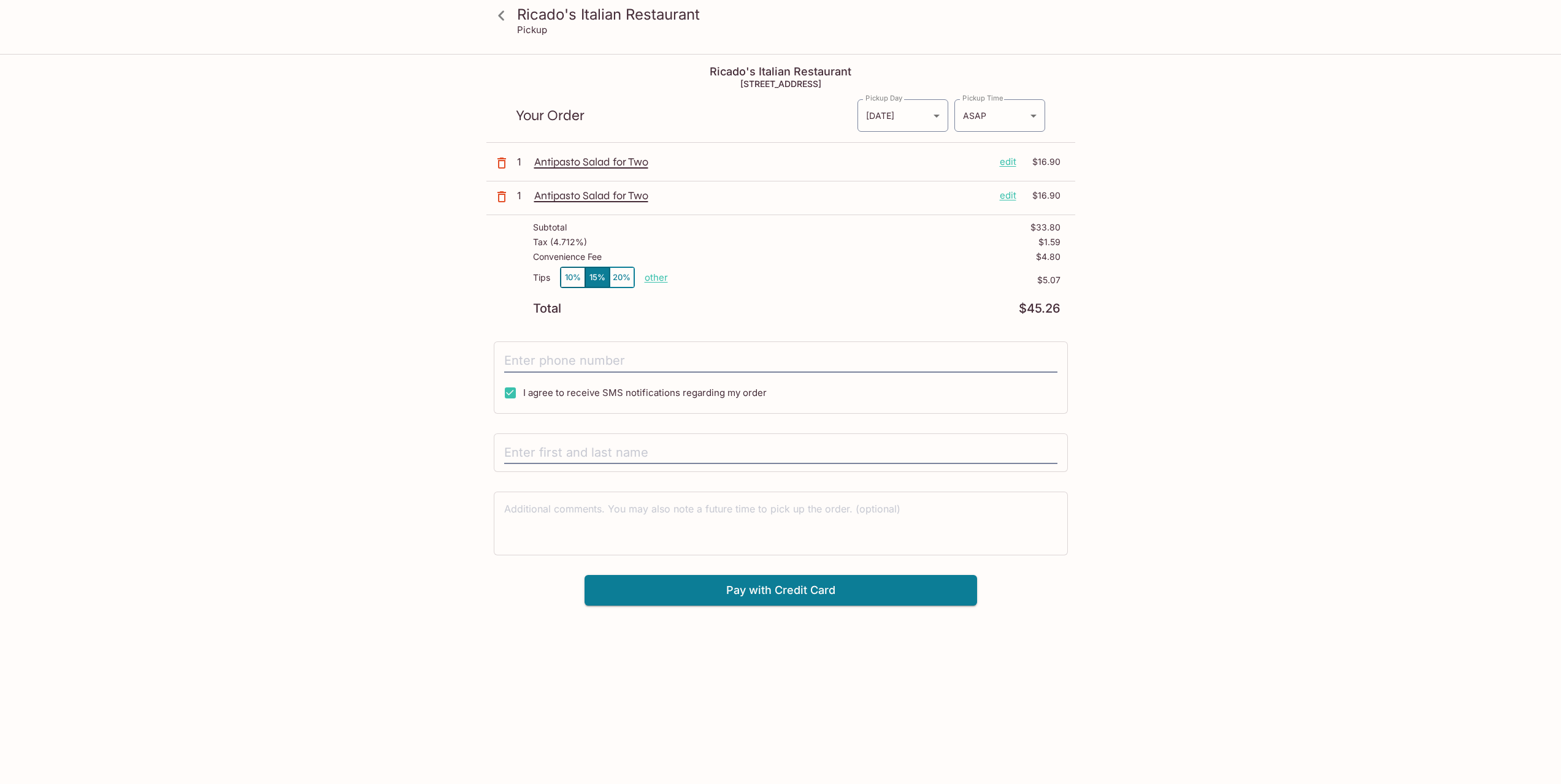
click at [505, 198] on icon "button" at bounding box center [502, 196] width 9 height 11
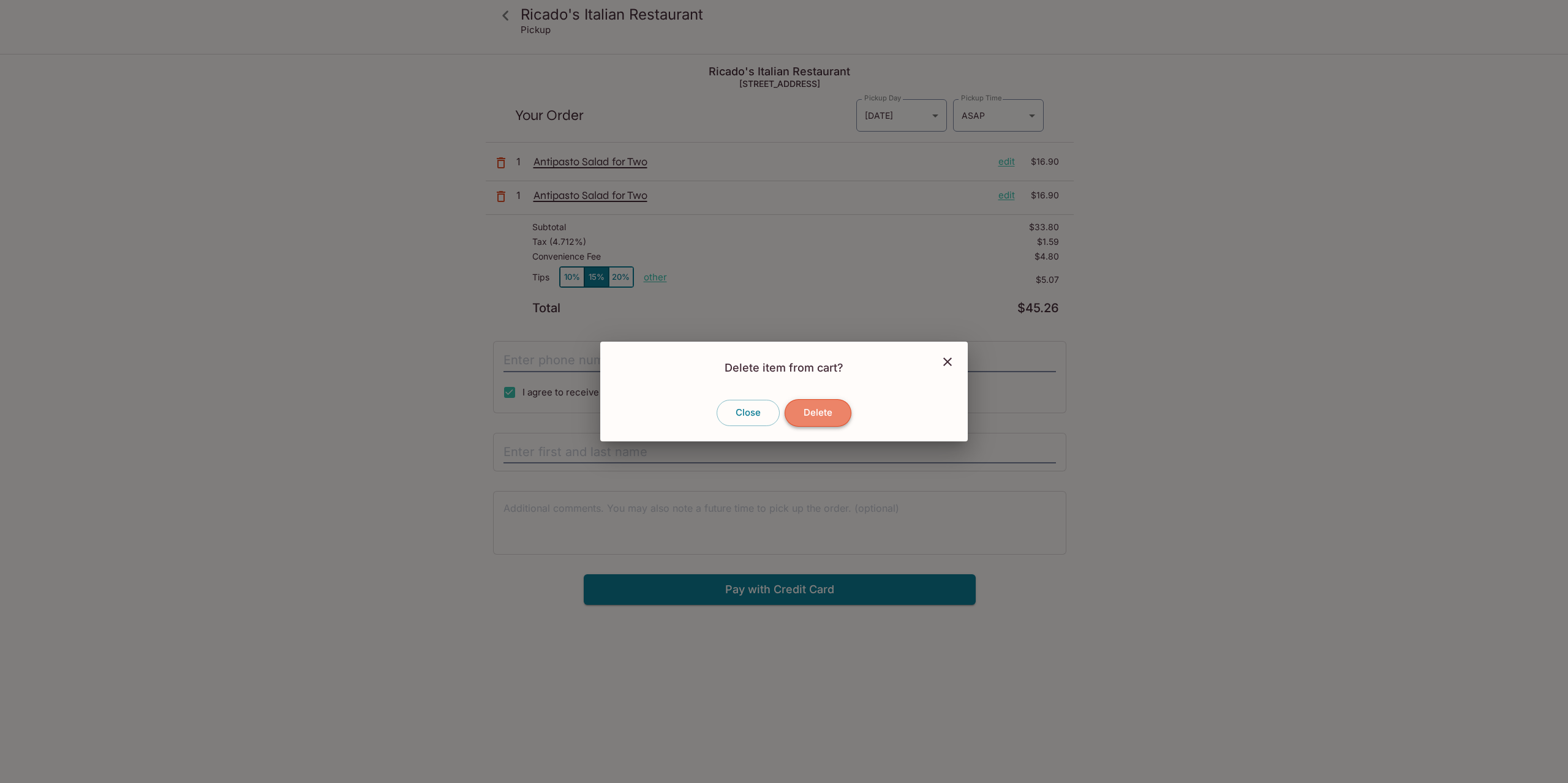
click at [829, 418] on button "Delete" at bounding box center [818, 412] width 67 height 27
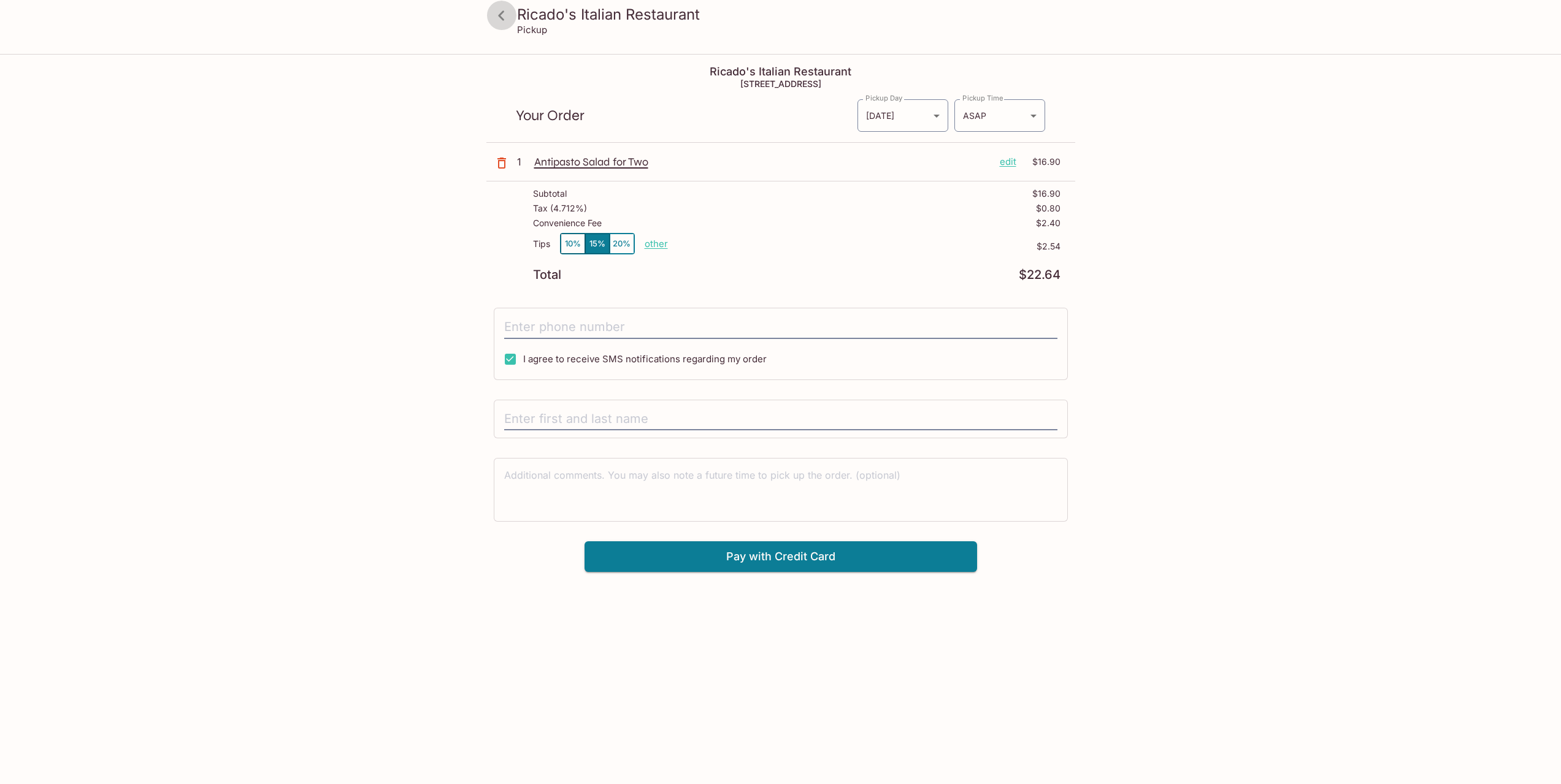
click at [499, 17] on icon at bounding box center [501, 16] width 6 height 10
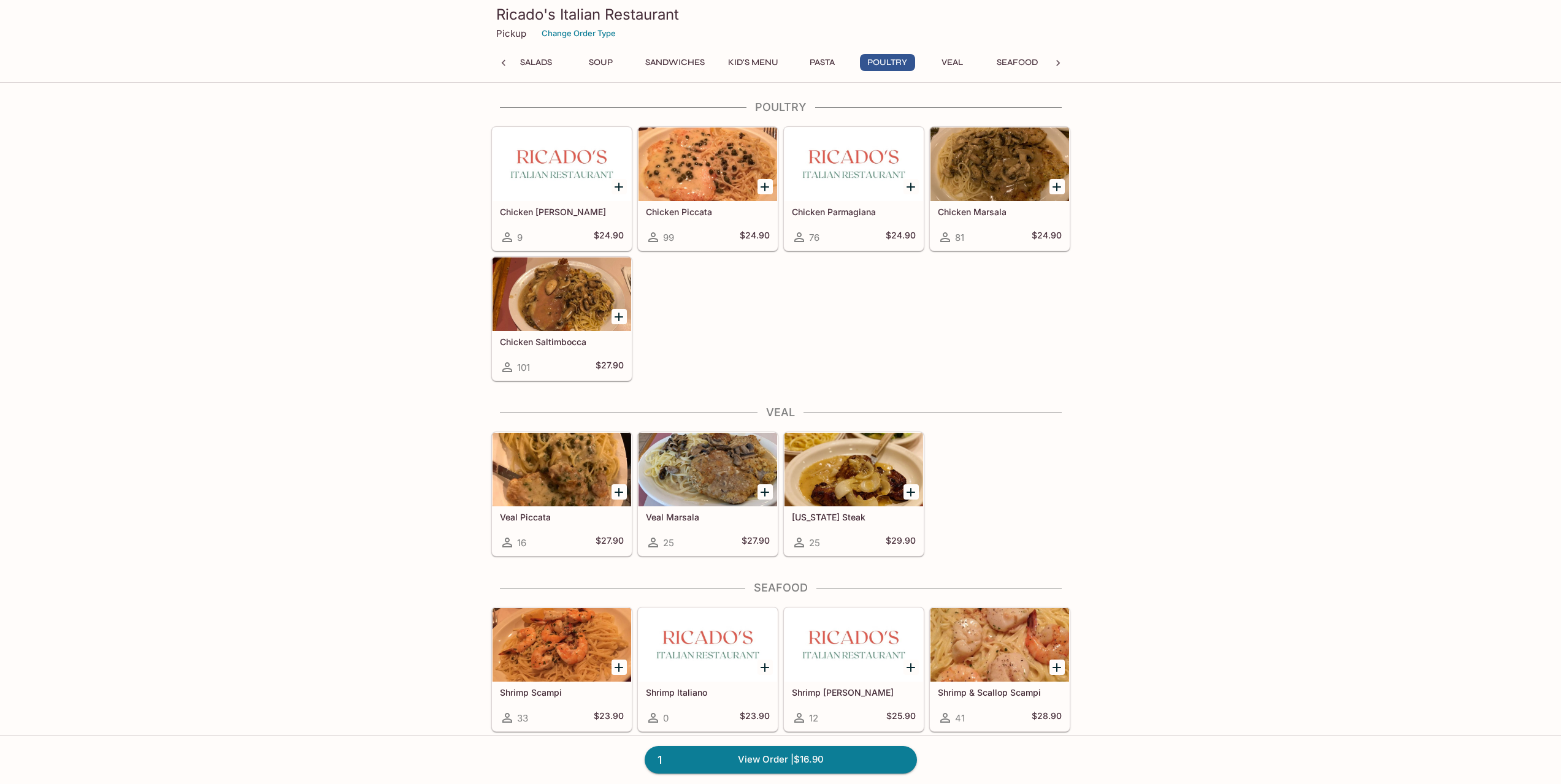
scroll to position [2232, 0]
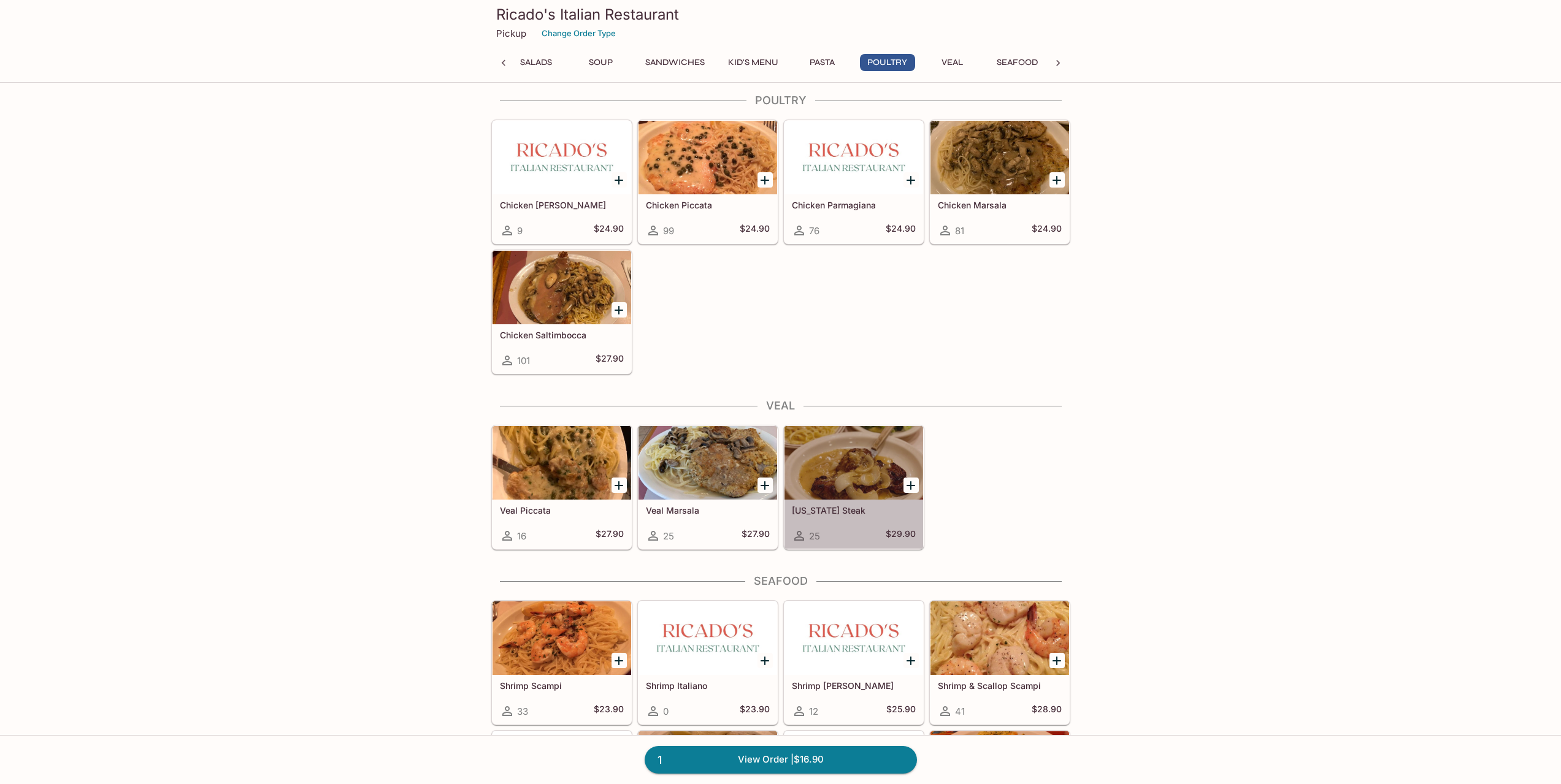
click at [817, 492] on div at bounding box center [854, 463] width 138 height 74
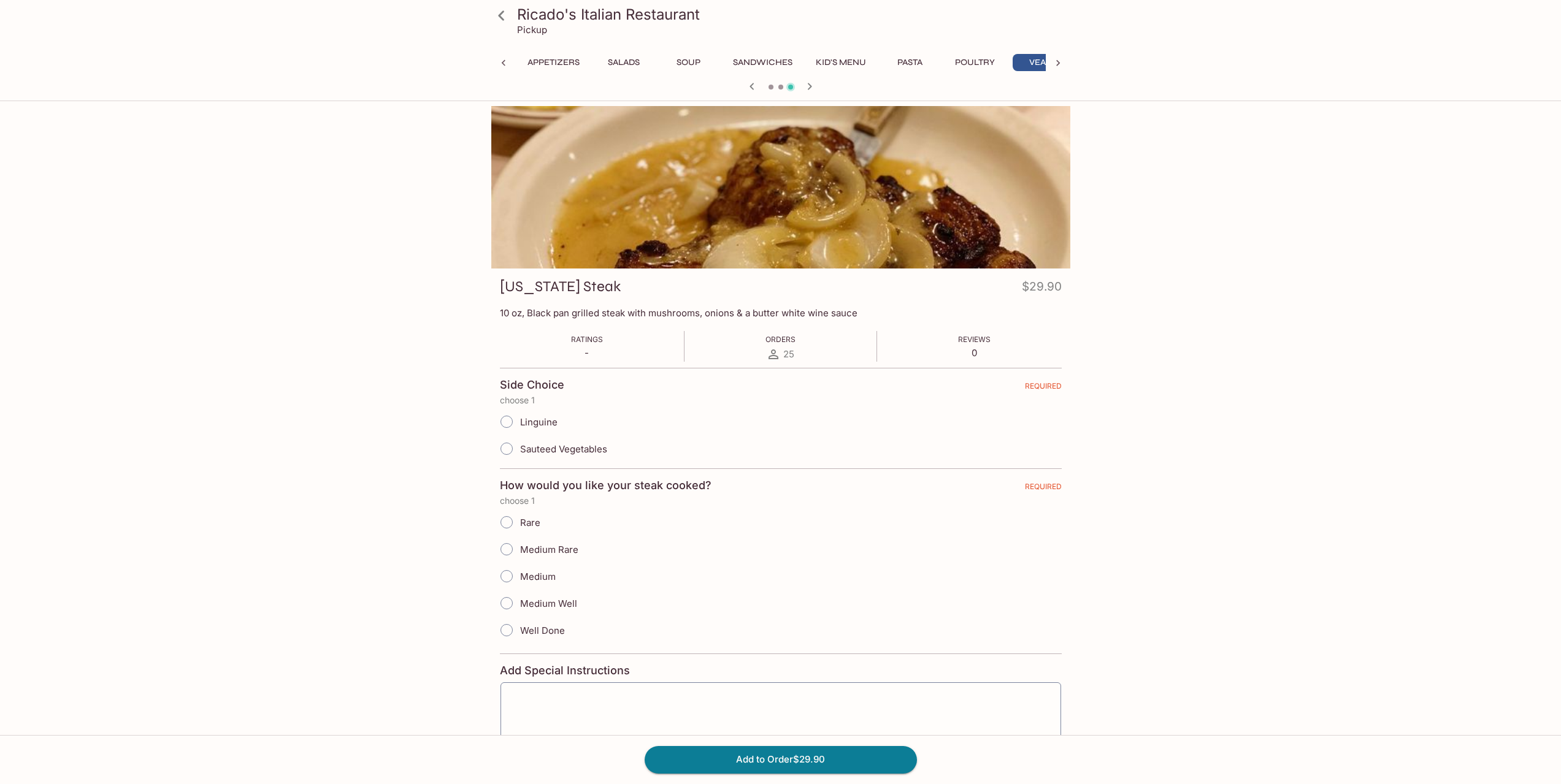
scroll to position [0, 23]
click at [511, 450] on input "Sauteed Vegetables" at bounding box center [507, 449] width 26 height 26
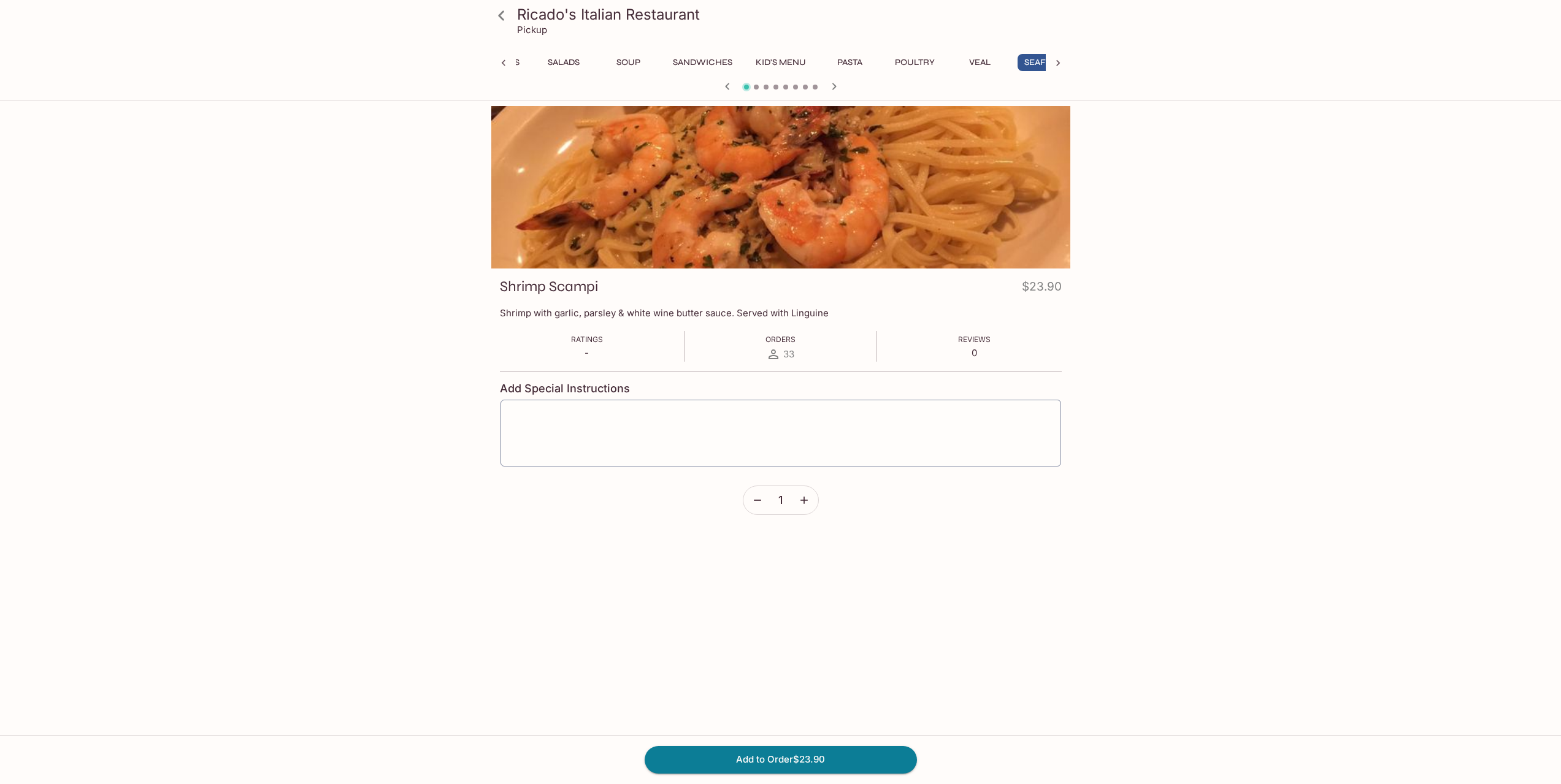
scroll to position [0, 88]
drag, startPoint x: 401, startPoint y: 422, endPoint x: 406, endPoint y: 431, distance: 10.3
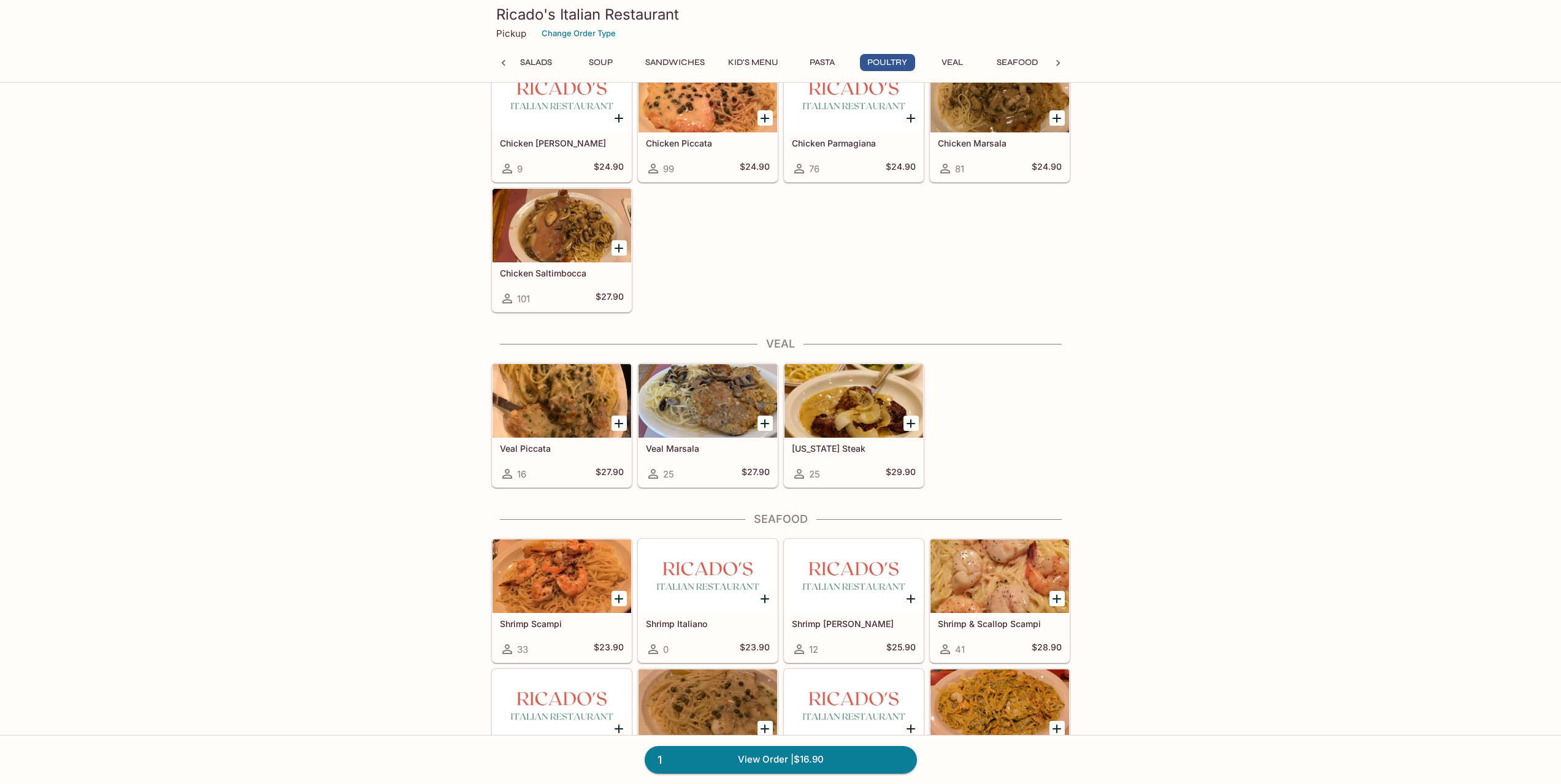
scroll to position [2293, 0]
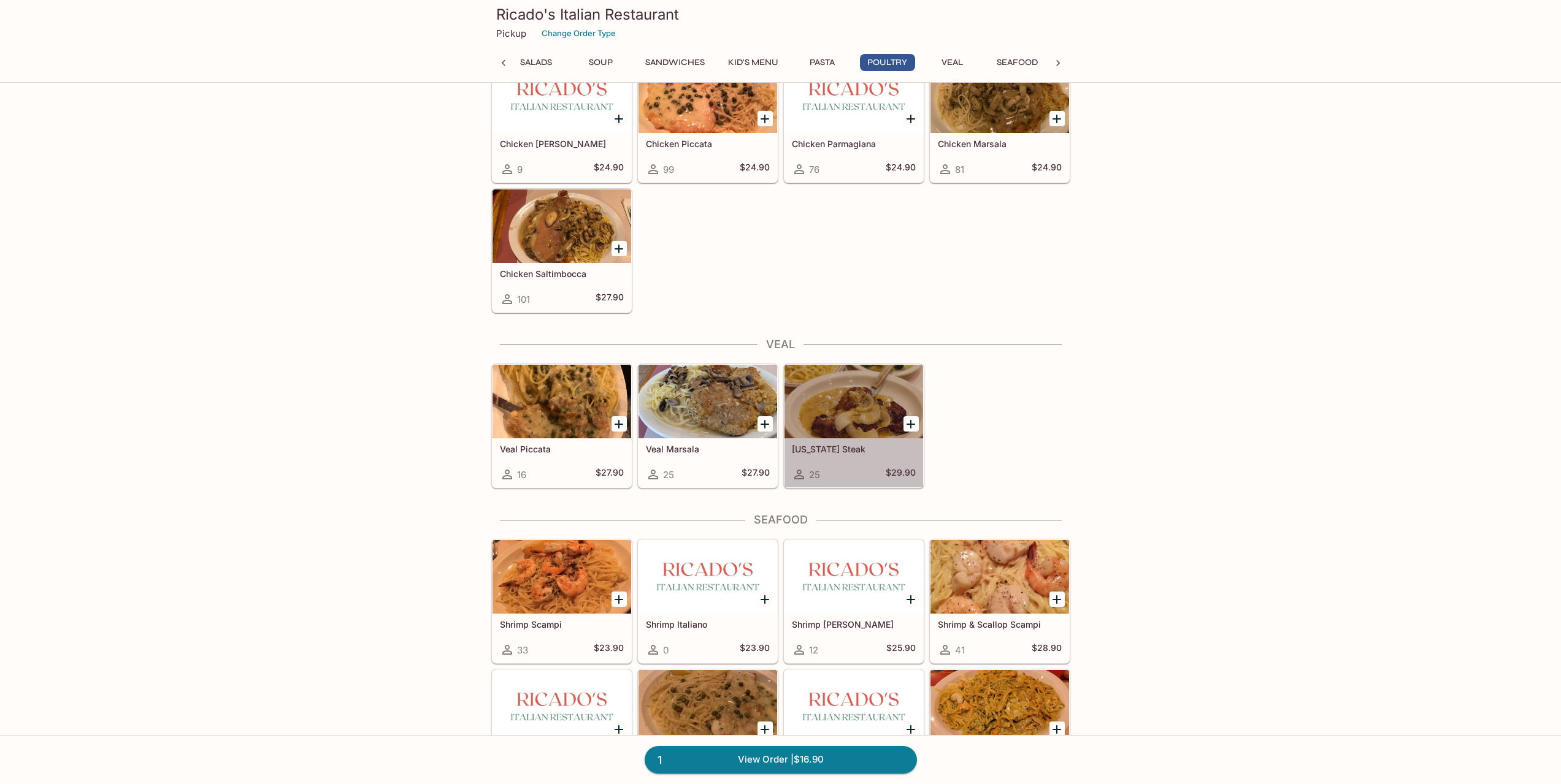
click at [855, 437] on div at bounding box center [854, 401] width 138 height 74
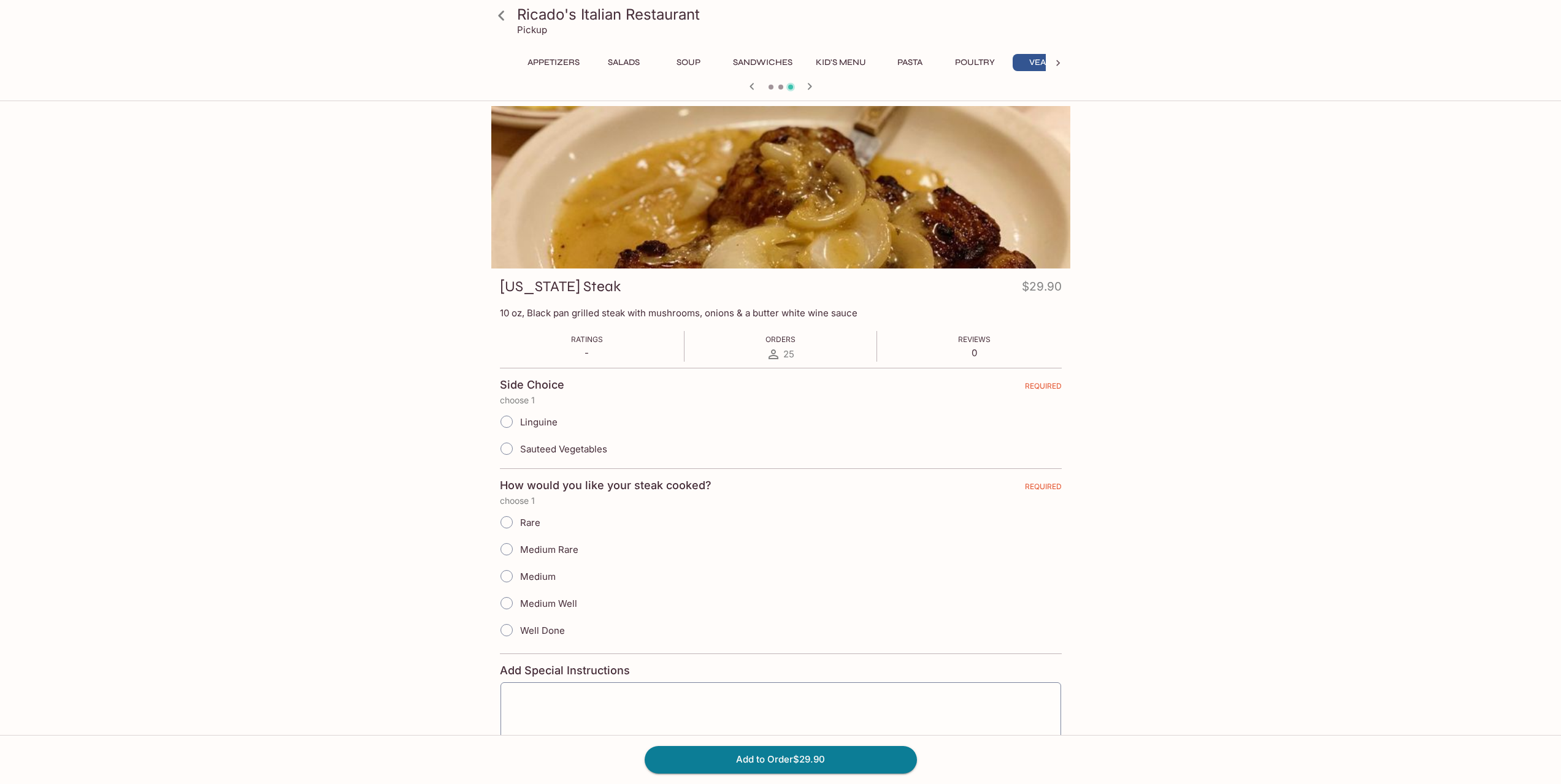
scroll to position [0, 23]
click at [508, 449] on input "Sauteed Vegetables" at bounding box center [507, 449] width 26 height 26
radio input "true"
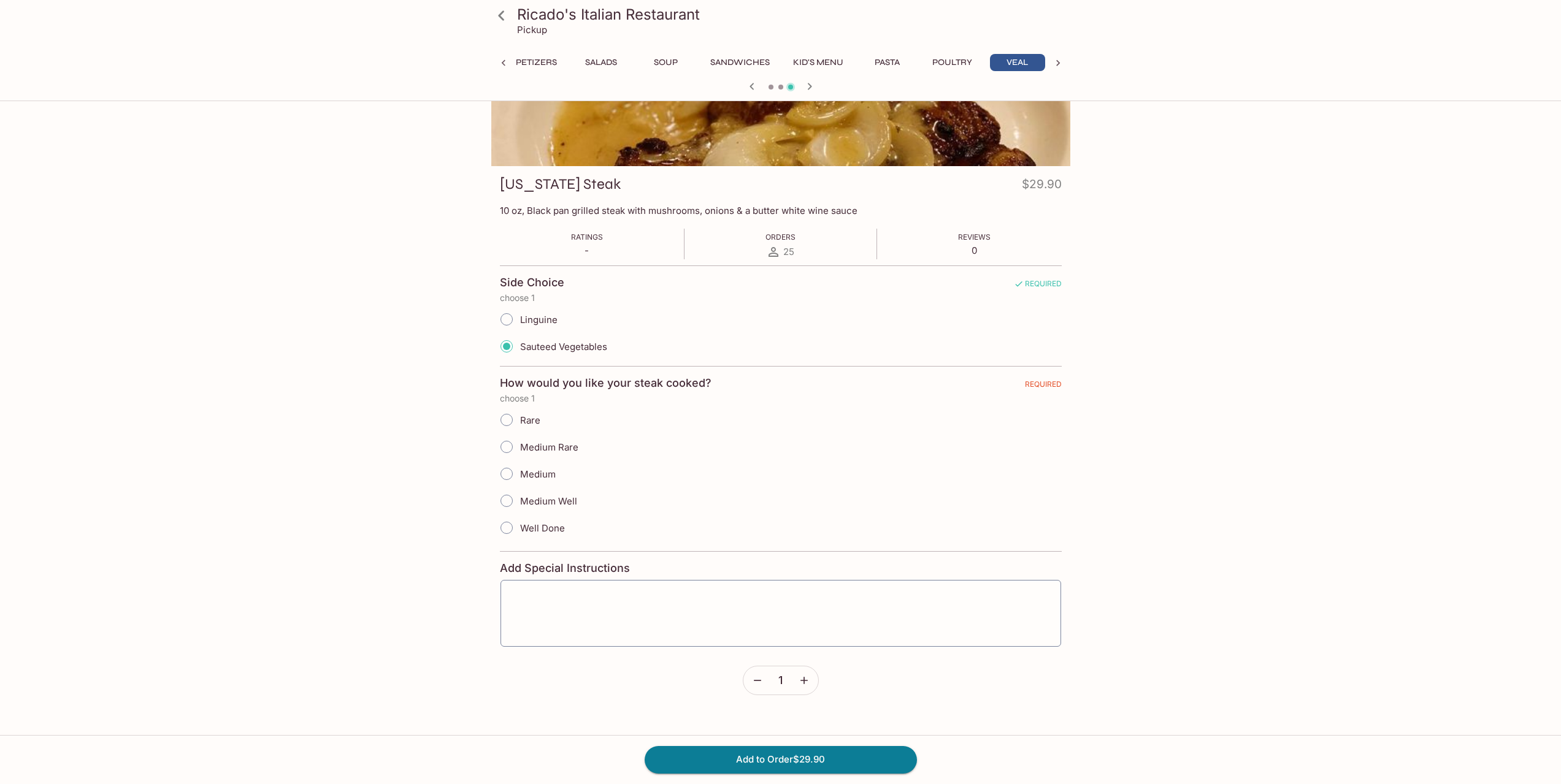
scroll to position [0, 0]
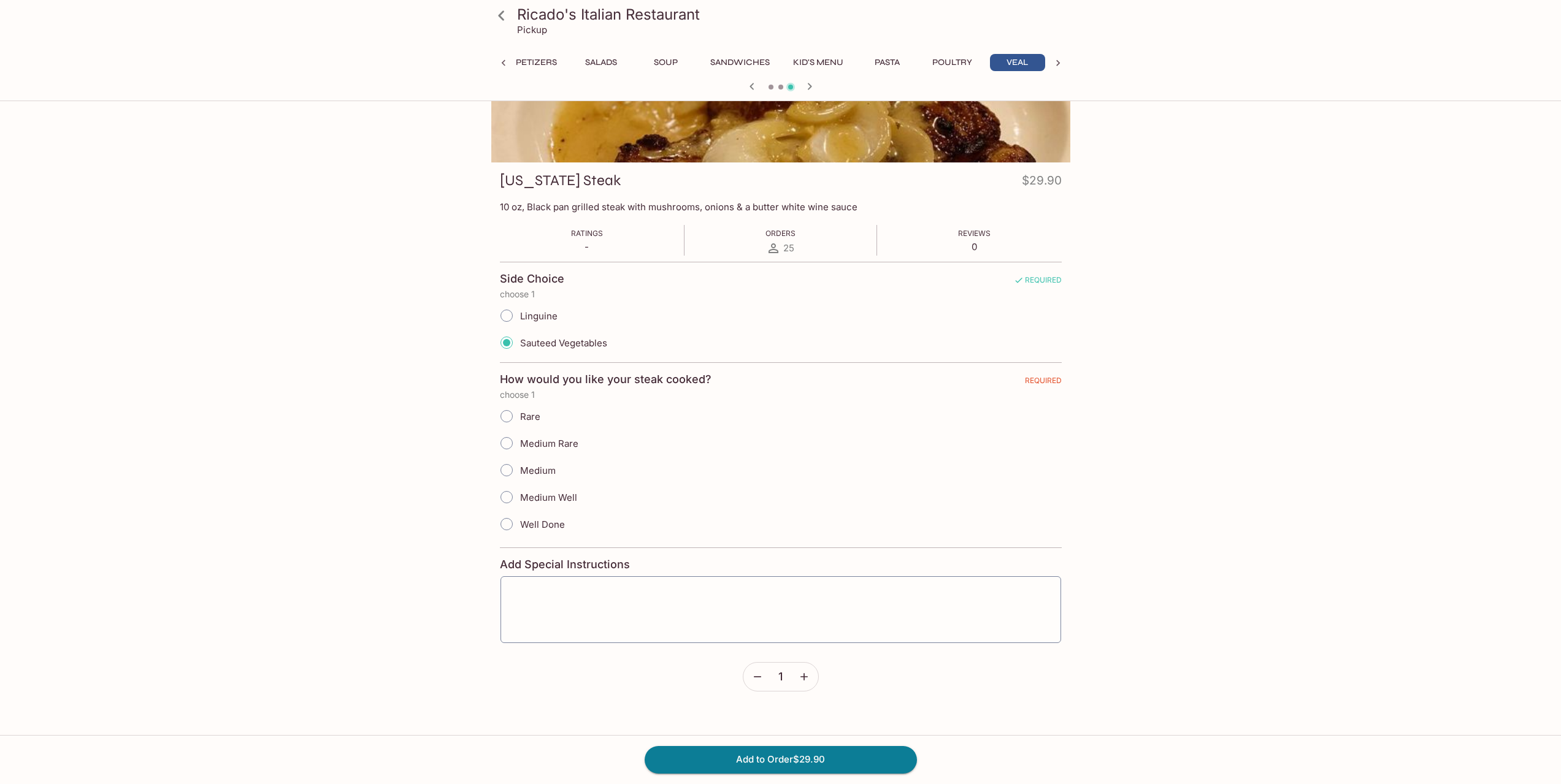
click at [506, 442] on input "Medium Rare" at bounding box center [507, 443] width 26 height 26
radio input "true"
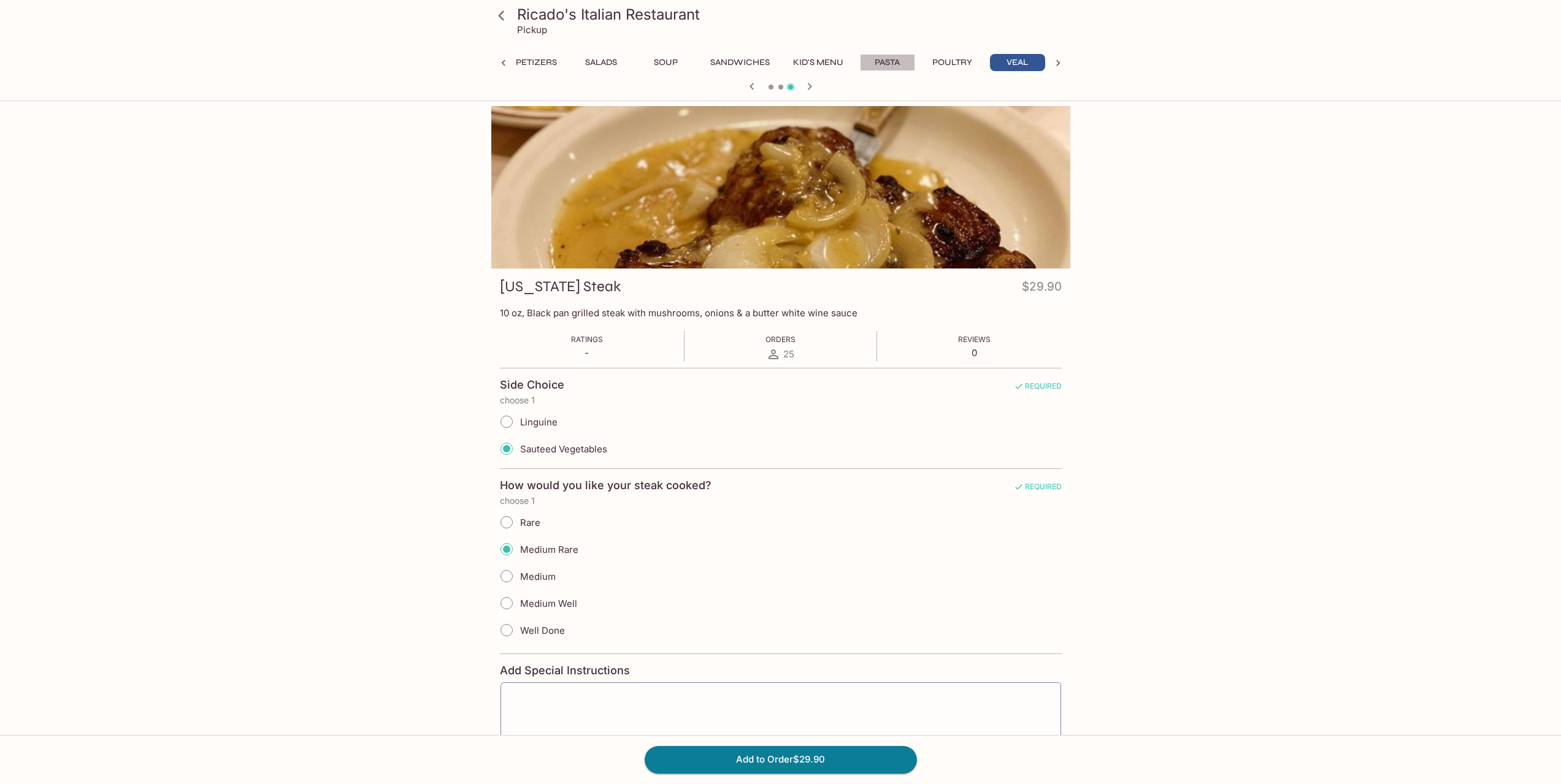
click at [891, 62] on button "Pasta" at bounding box center [888, 62] width 55 height 17
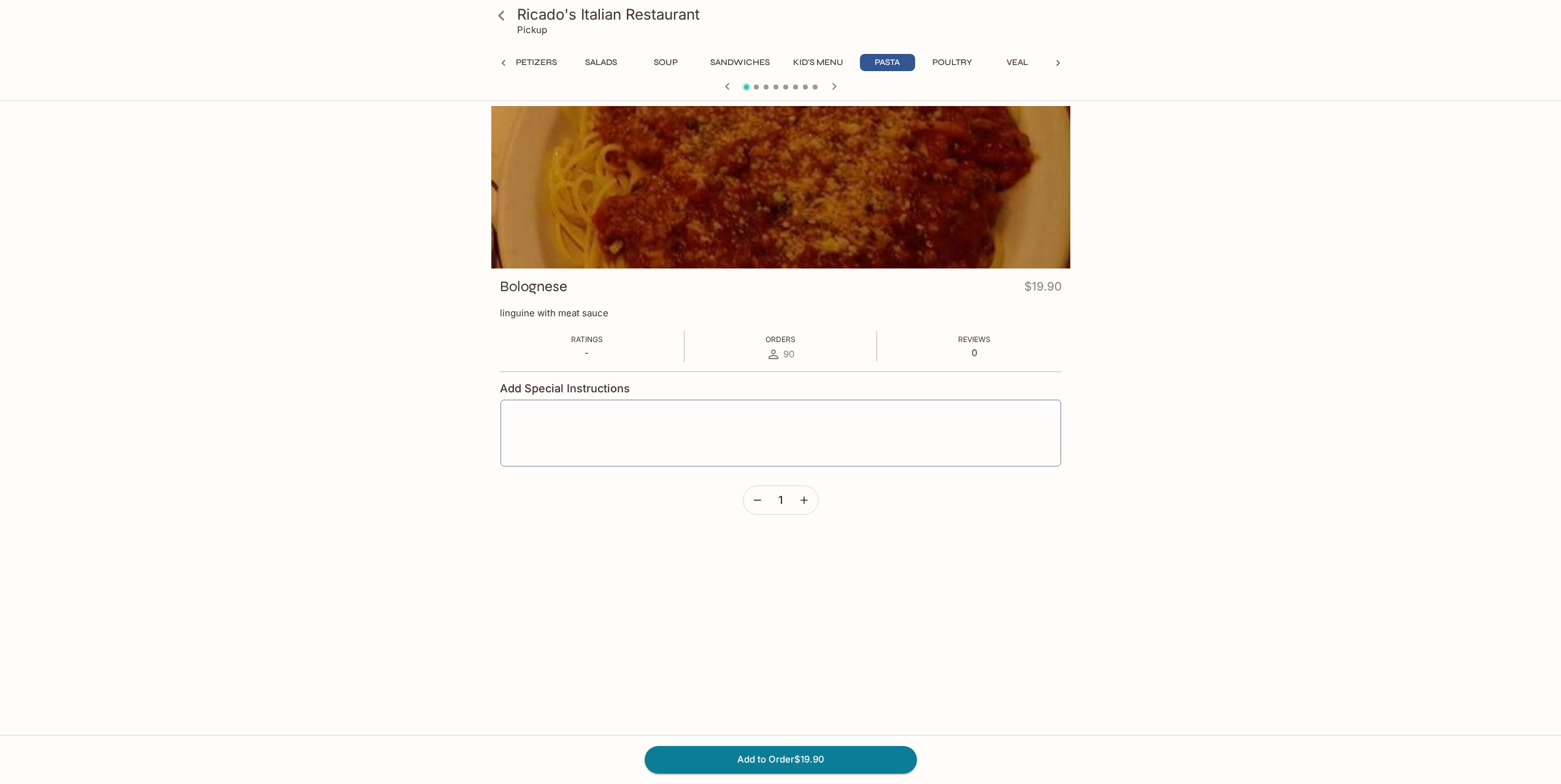
click at [371, 93] on div "Ricado's Italian Restaurant Pickup Appetizers Salads Soup Sandwiches Kid's Menu…" at bounding box center [780, 50] width 1561 height 101
click at [542, 60] on button "Appetizers" at bounding box center [531, 62] width 65 height 17
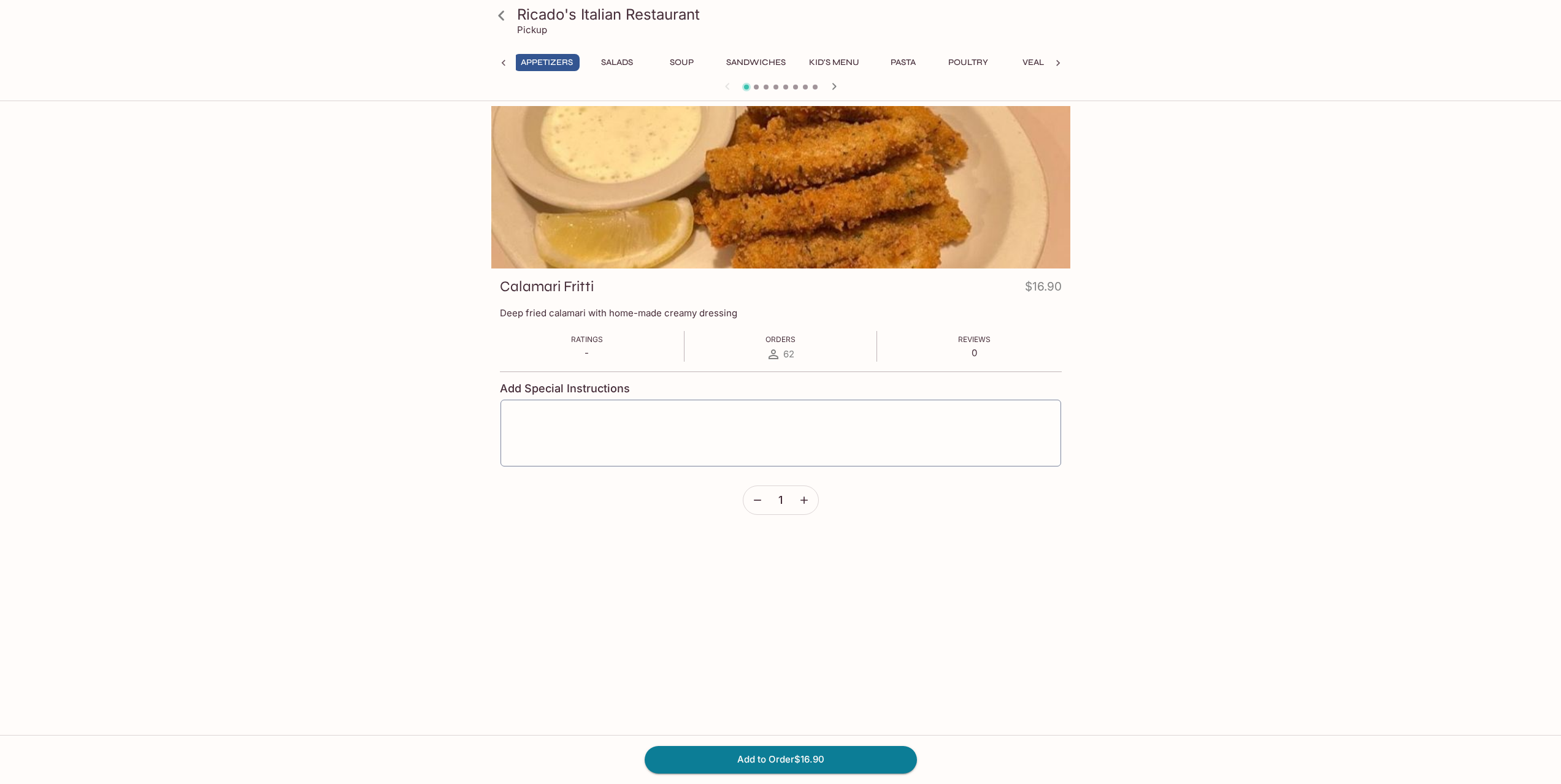
scroll to position [0, 5]
click at [913, 62] on button "Pasta" at bounding box center [906, 62] width 55 height 17
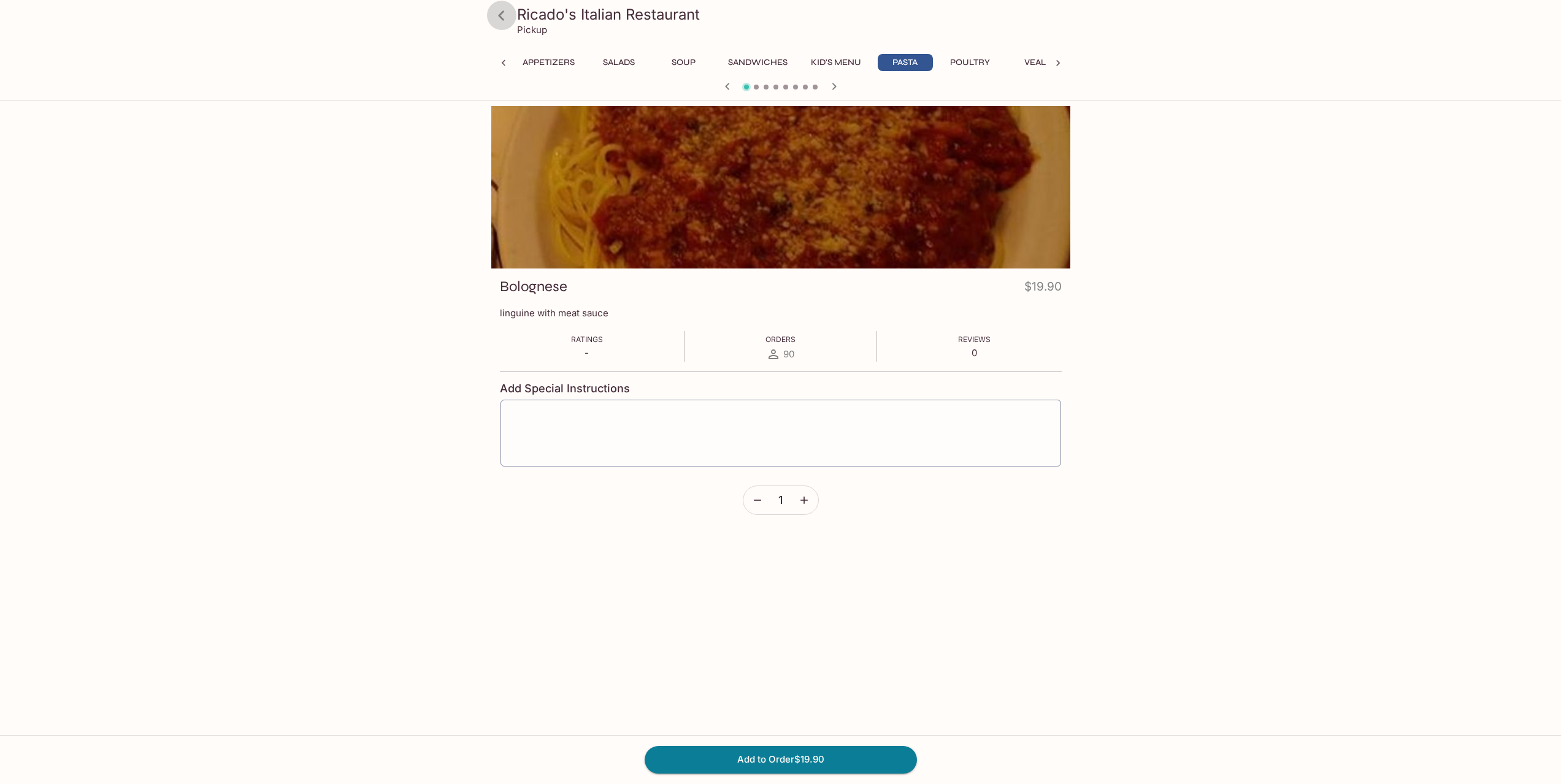
click at [505, 14] on icon at bounding box center [502, 16] width 22 height 22
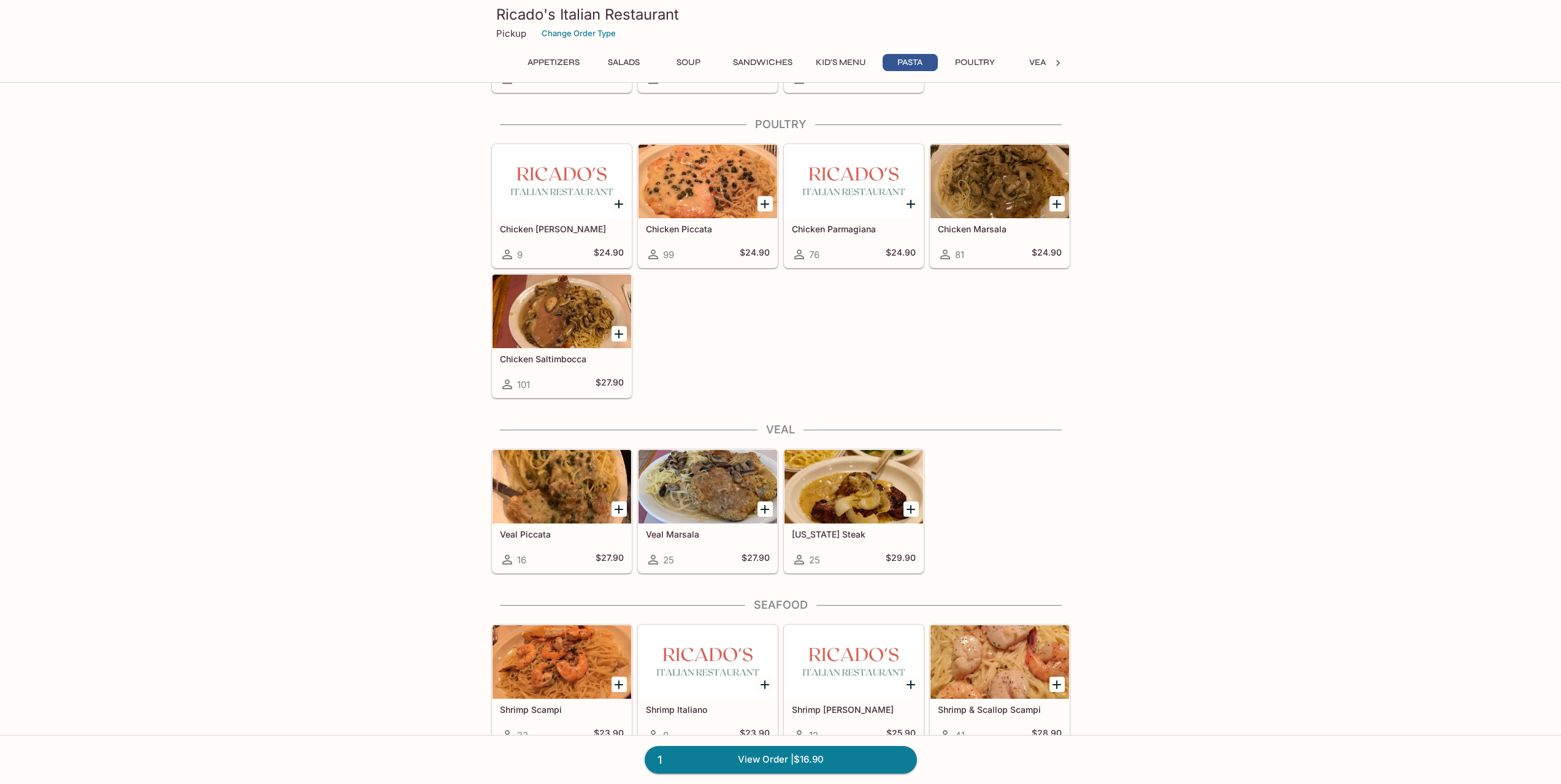
scroll to position [1717, 0]
